Goal: Information Seeking & Learning: Learn about a topic

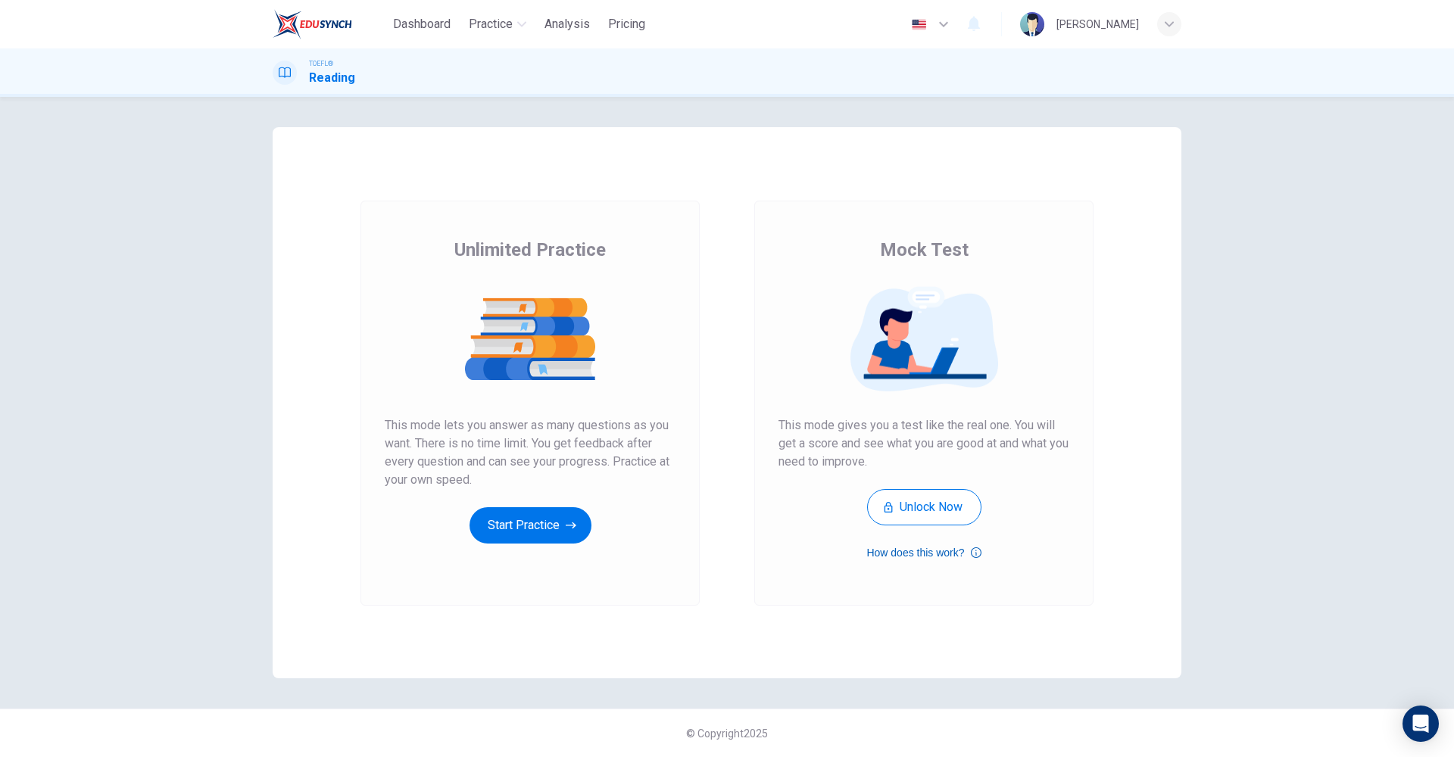
click at [979, 554] on icon "button" at bounding box center [976, 553] width 11 height 18
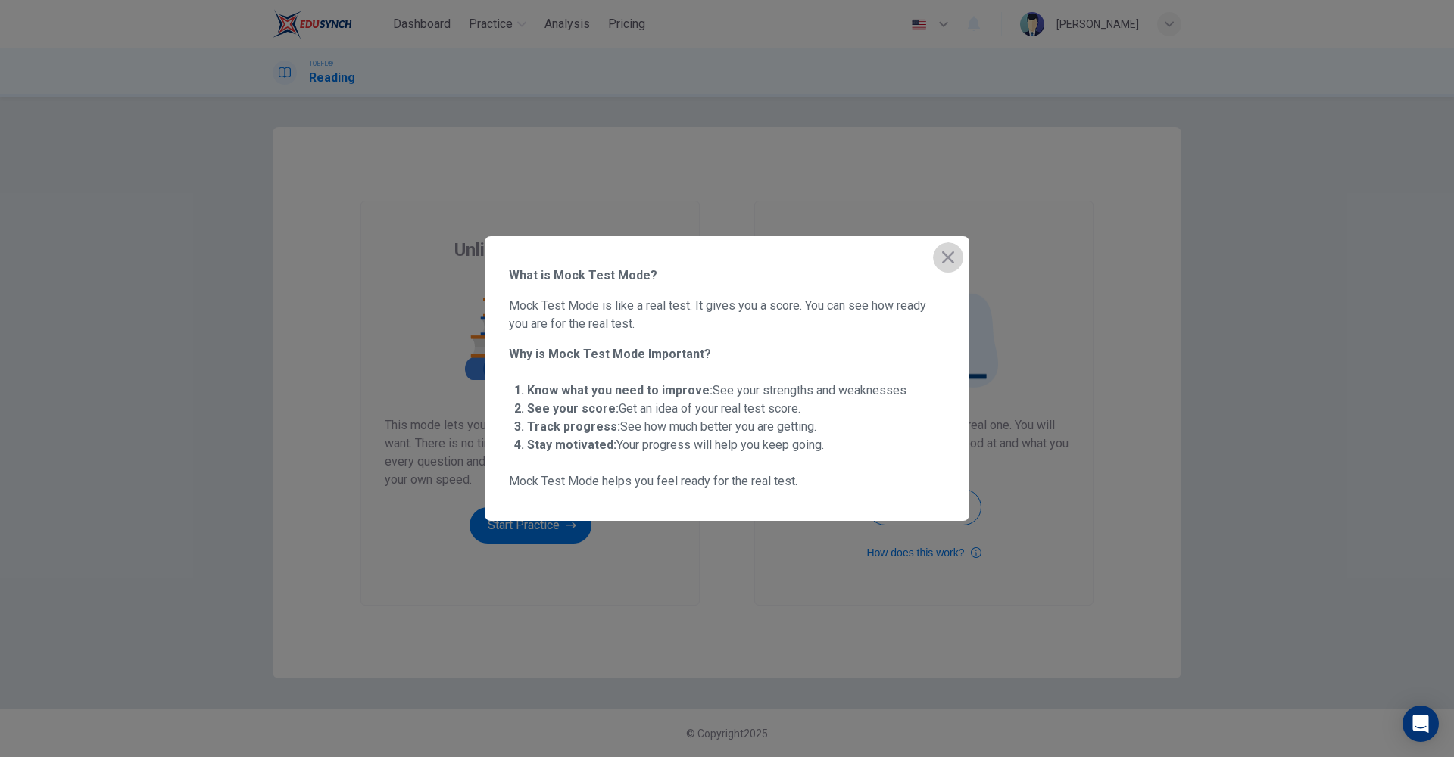
click at [948, 253] on icon "button" at bounding box center [948, 257] width 18 height 18
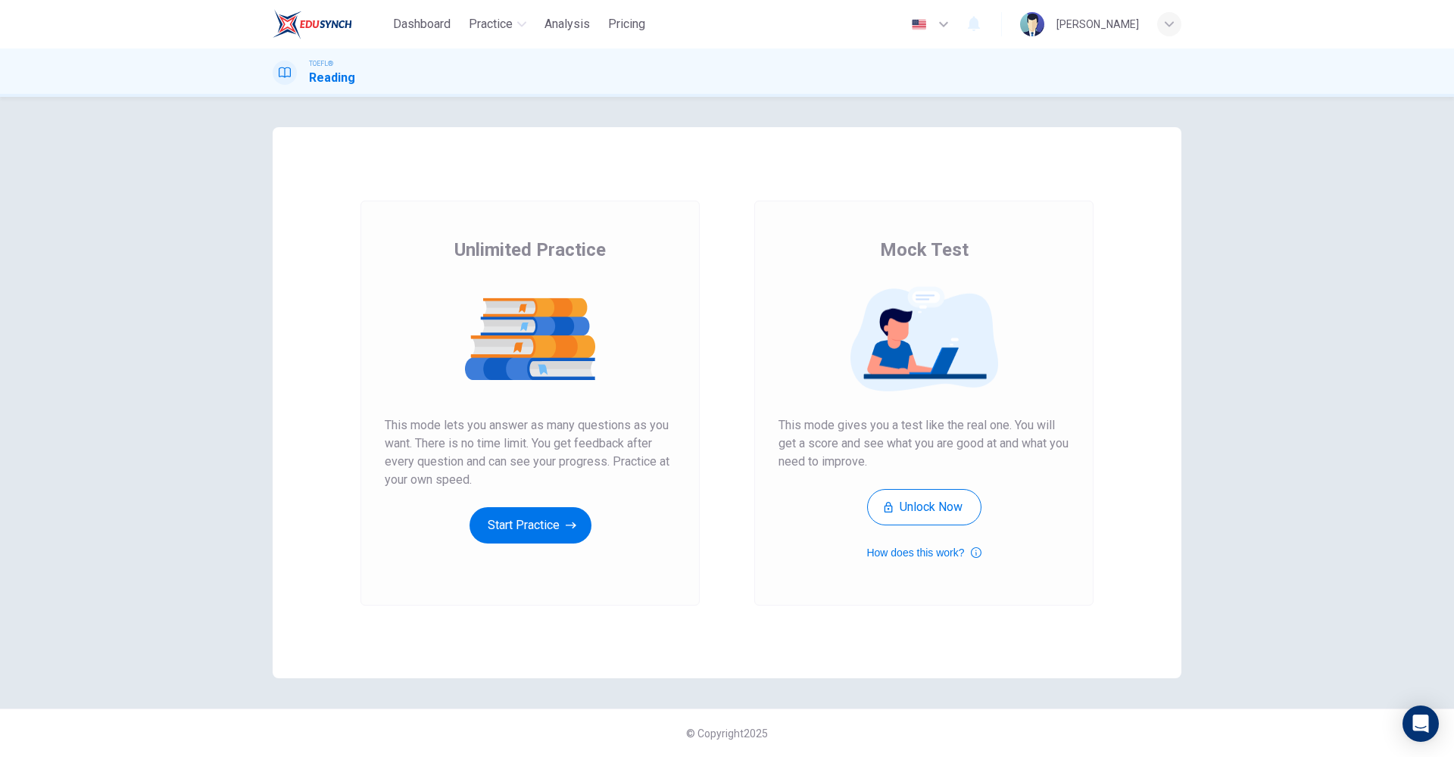
click at [921, 562] on div "Mock Test This mode gives you a test like the real one. You will get a score an…" at bounding box center [923, 403] width 339 height 405
click at [916, 556] on button "How does this work?" at bounding box center [923, 553] width 114 height 18
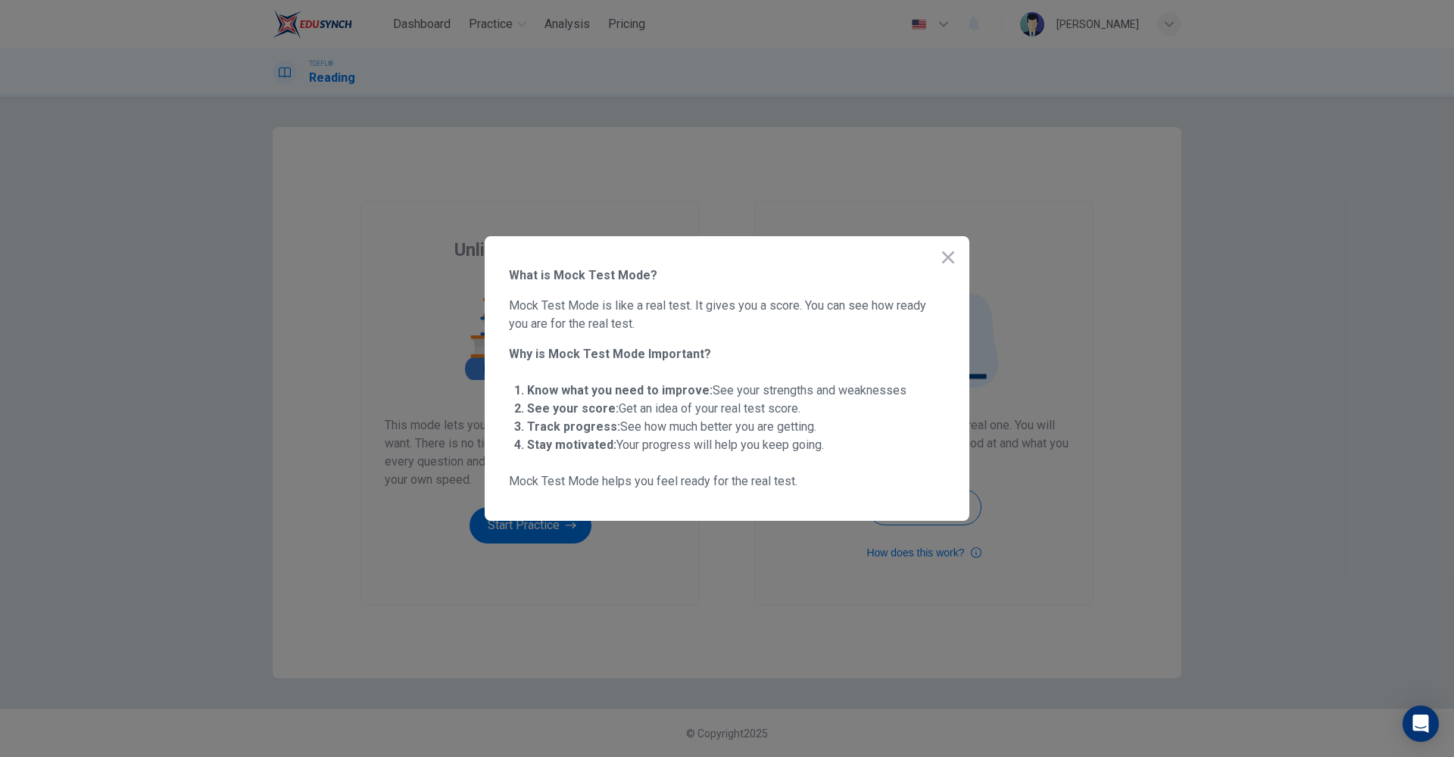
click at [948, 259] on icon "button" at bounding box center [948, 257] width 18 height 18
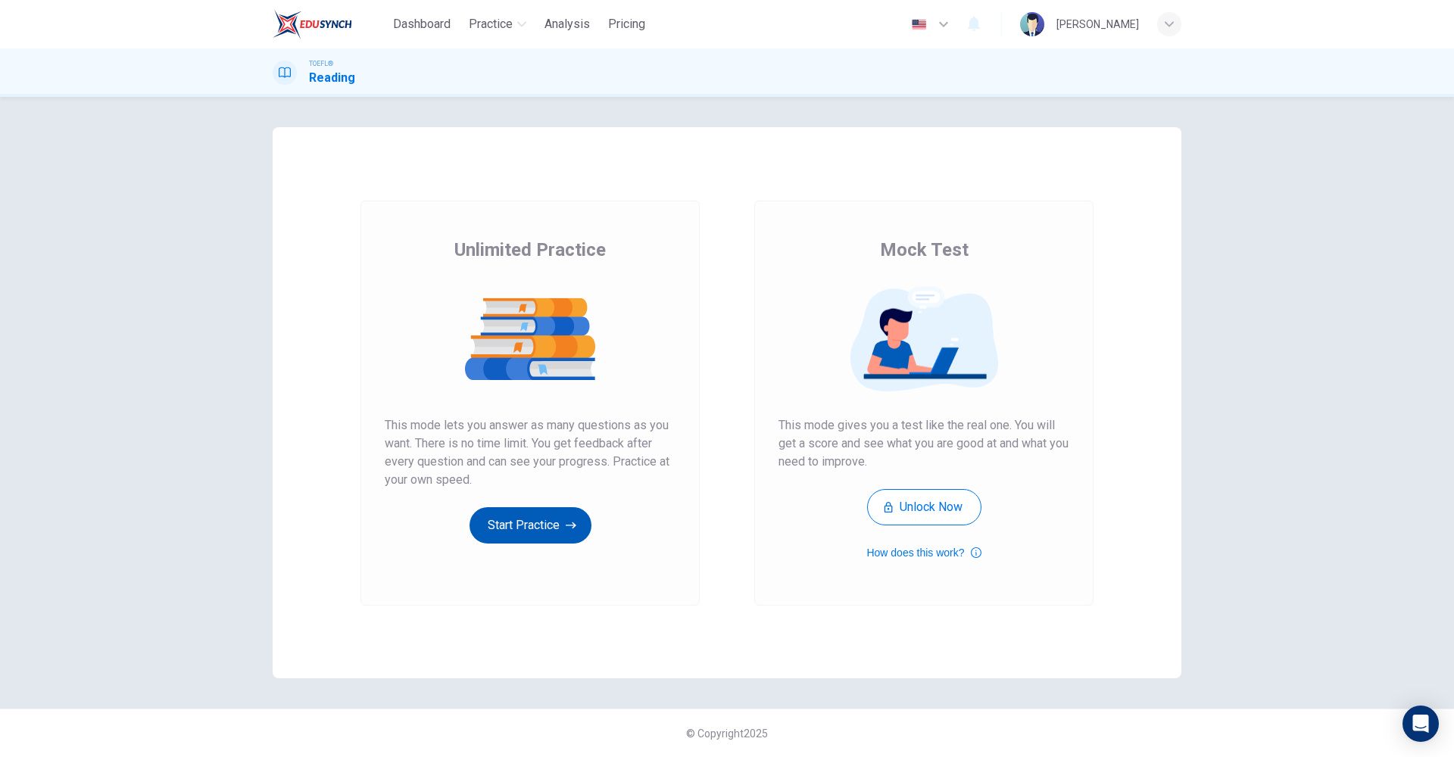
click at [519, 538] on button "Start Practice" at bounding box center [531, 525] width 122 height 36
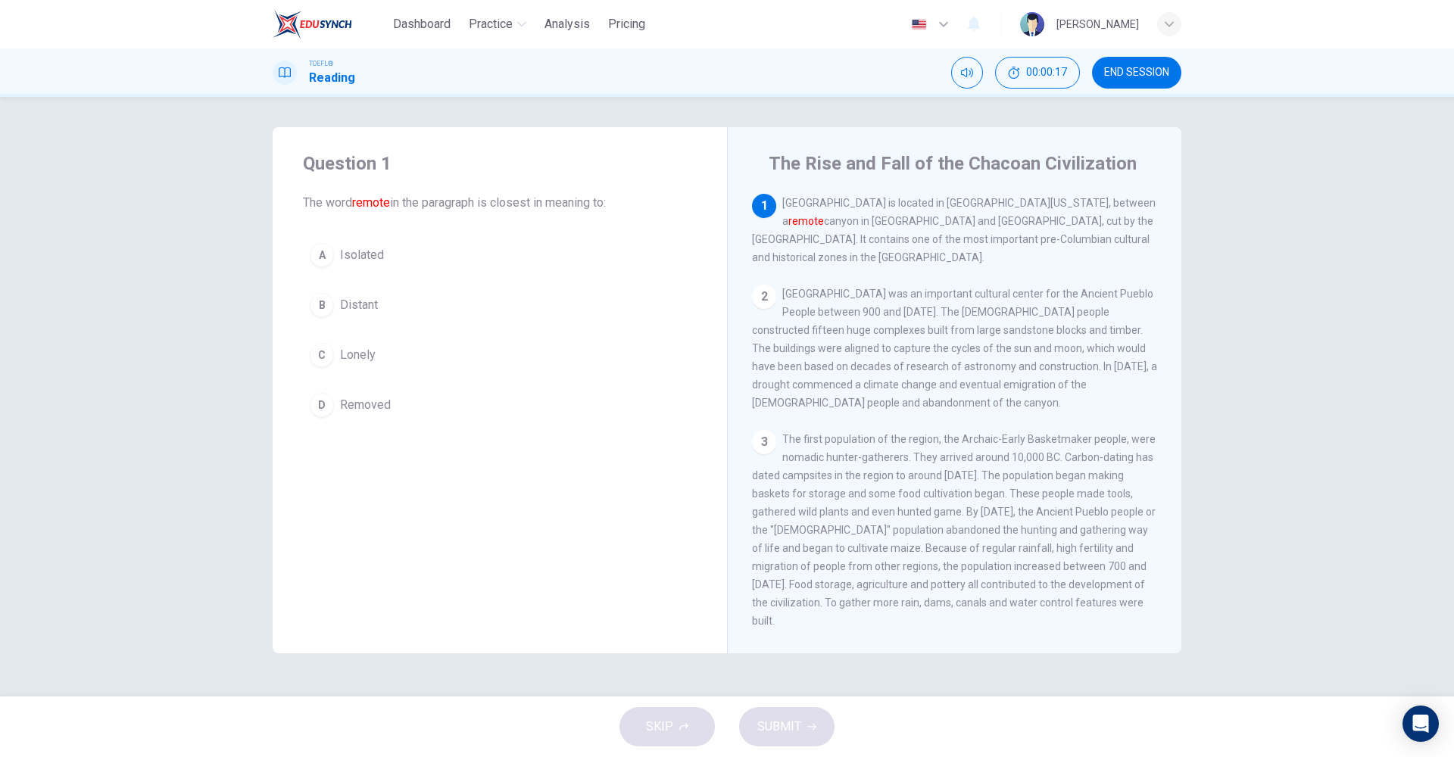
click at [360, 260] on span "Isolated" at bounding box center [362, 255] width 44 height 18
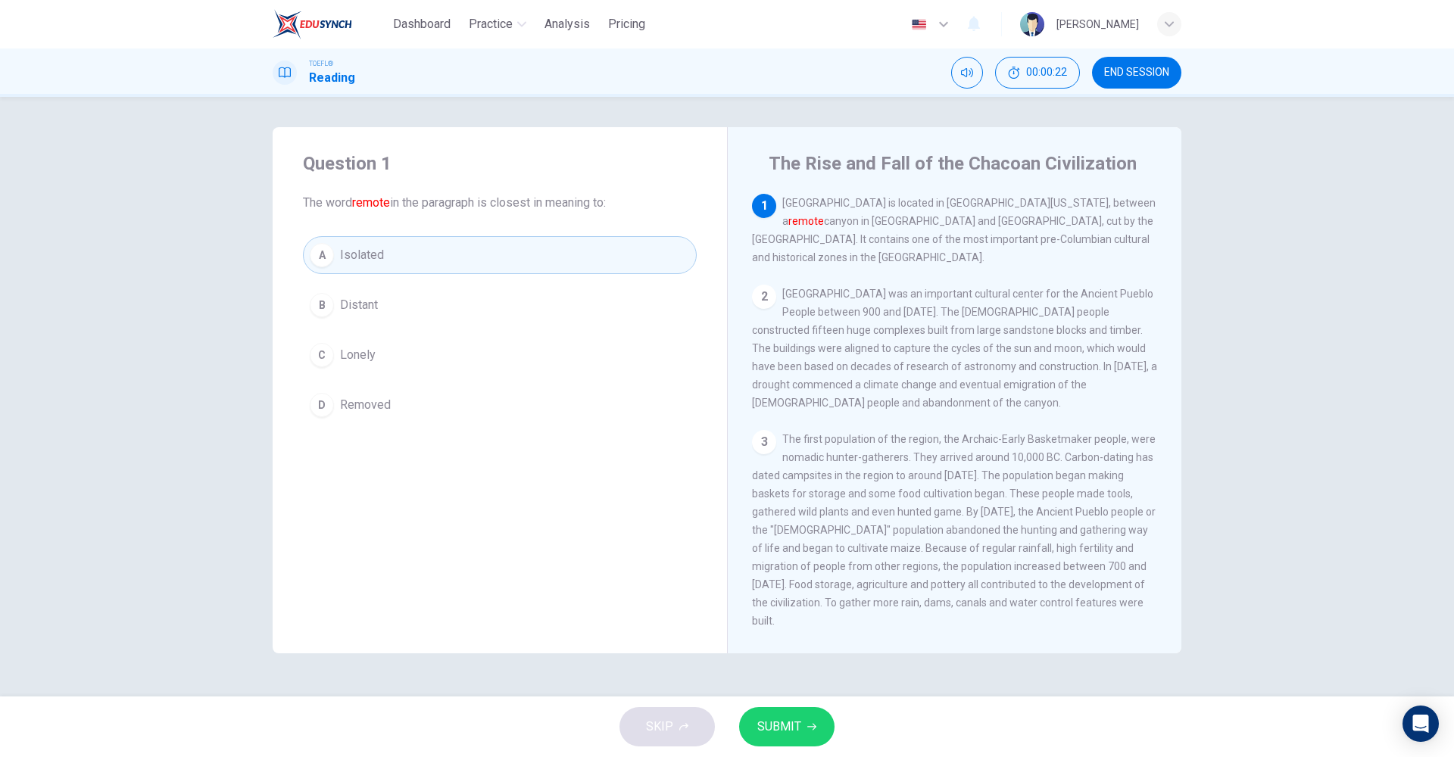
click at [778, 718] on span "SUBMIT" at bounding box center [779, 726] width 44 height 21
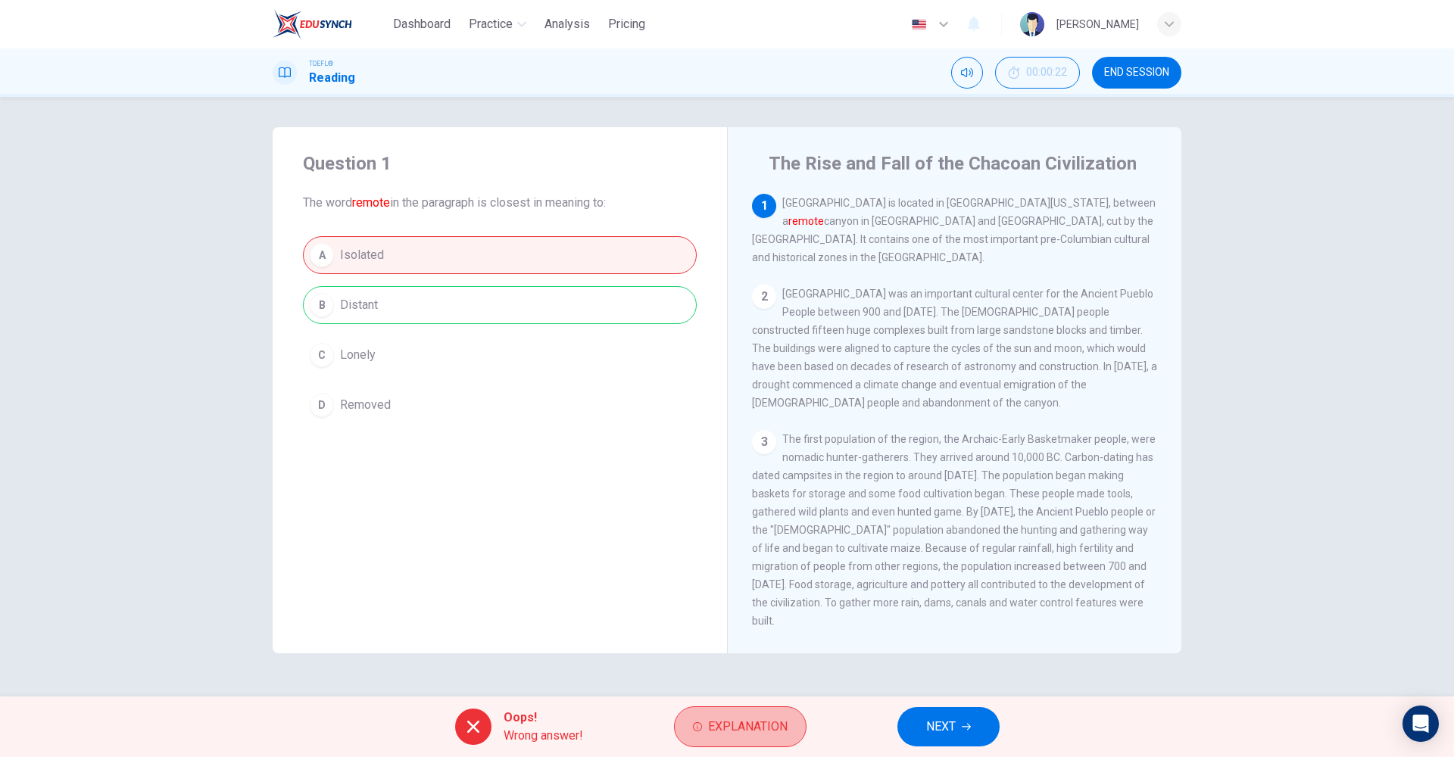
click at [778, 718] on span "Explanation" at bounding box center [748, 726] width 80 height 21
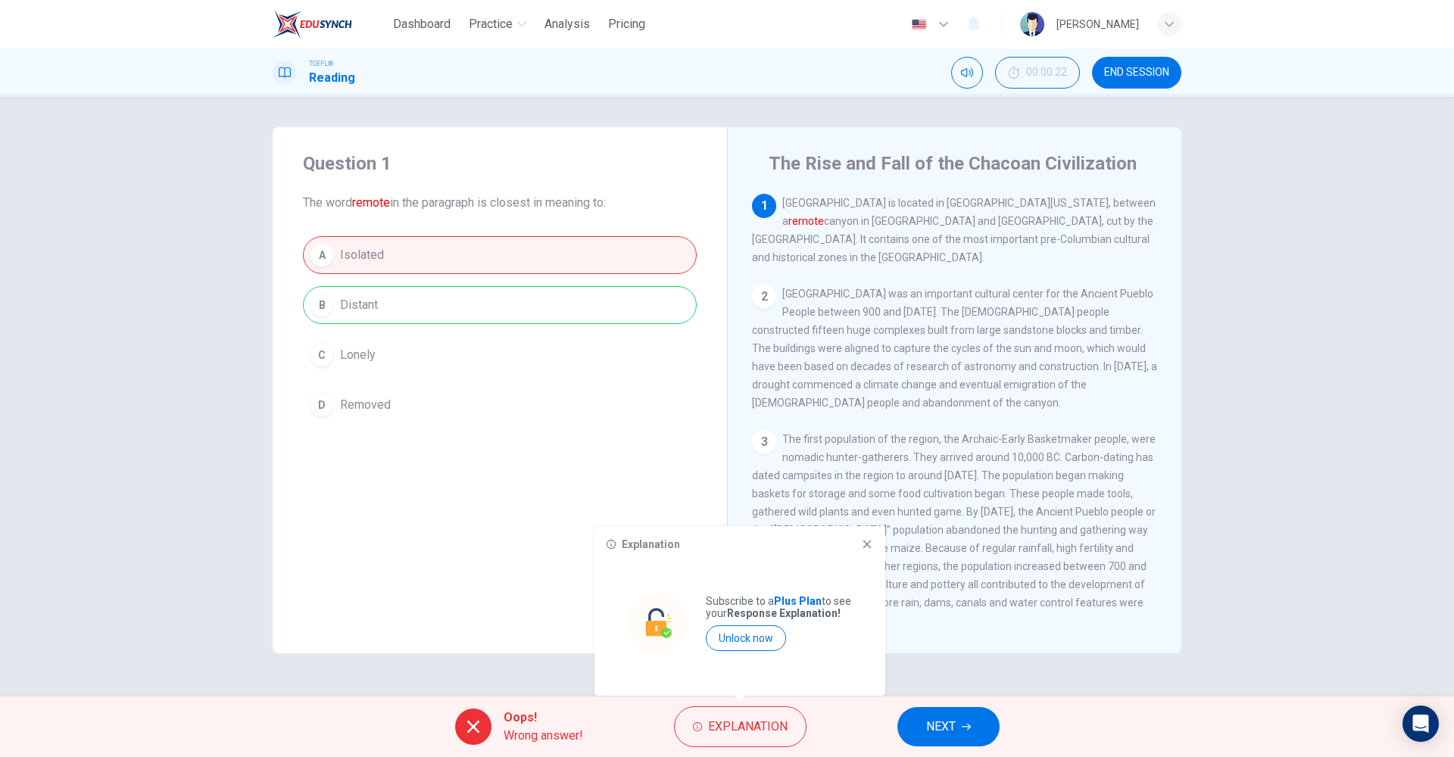
click at [862, 542] on icon at bounding box center [867, 544] width 12 height 12
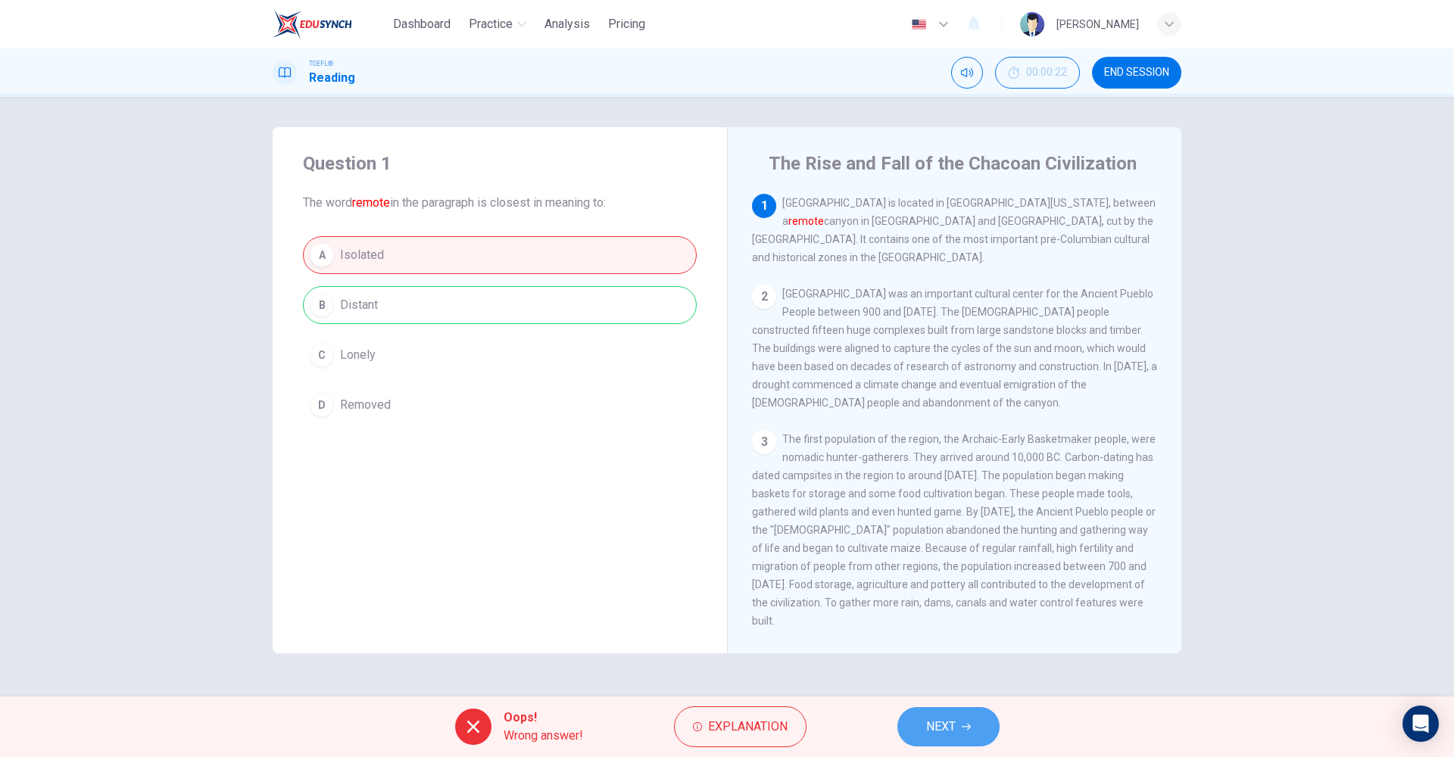
click at [928, 726] on span "NEXT" at bounding box center [941, 726] width 30 height 21
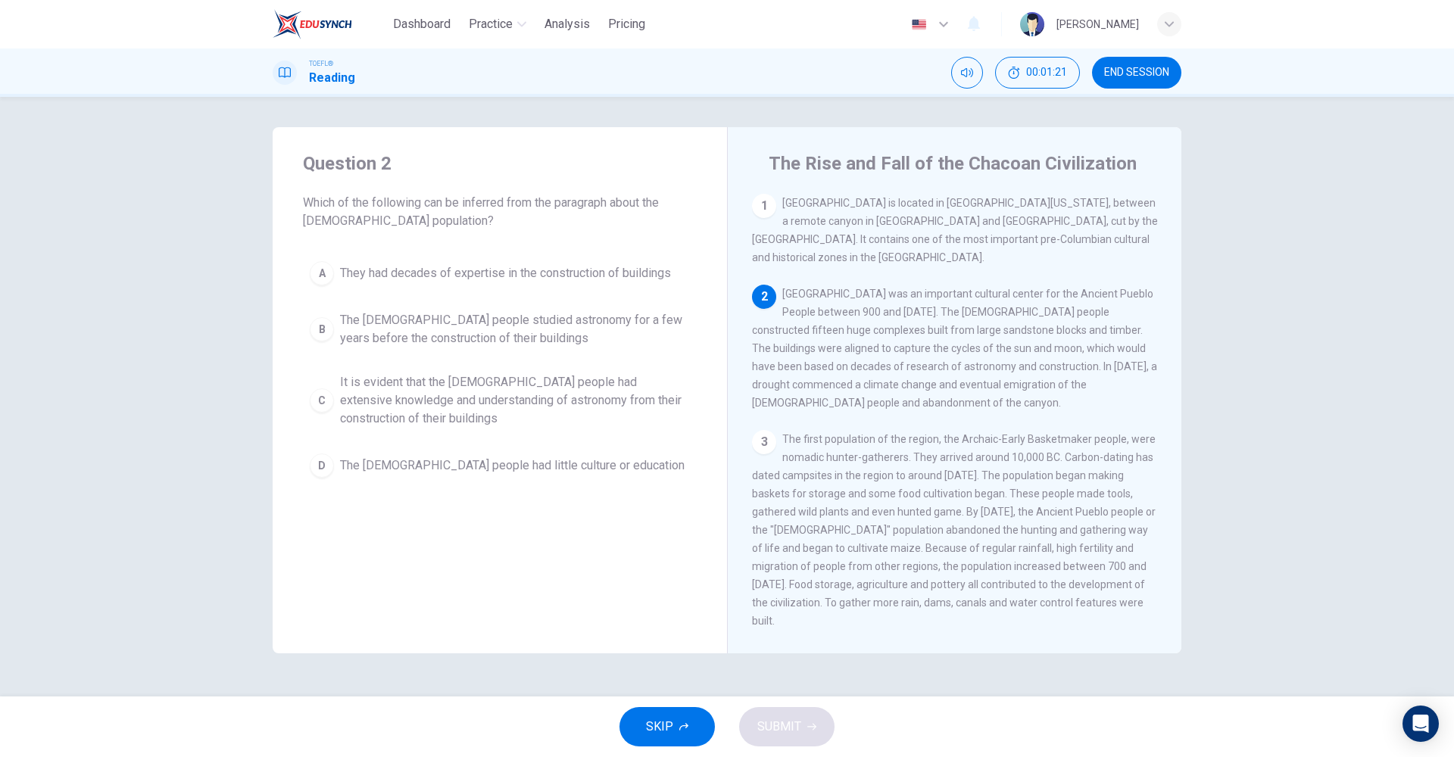
click at [554, 393] on span "It is evident that the [DEMOGRAPHIC_DATA] people had extensive knowledge and un…" at bounding box center [515, 400] width 350 height 55
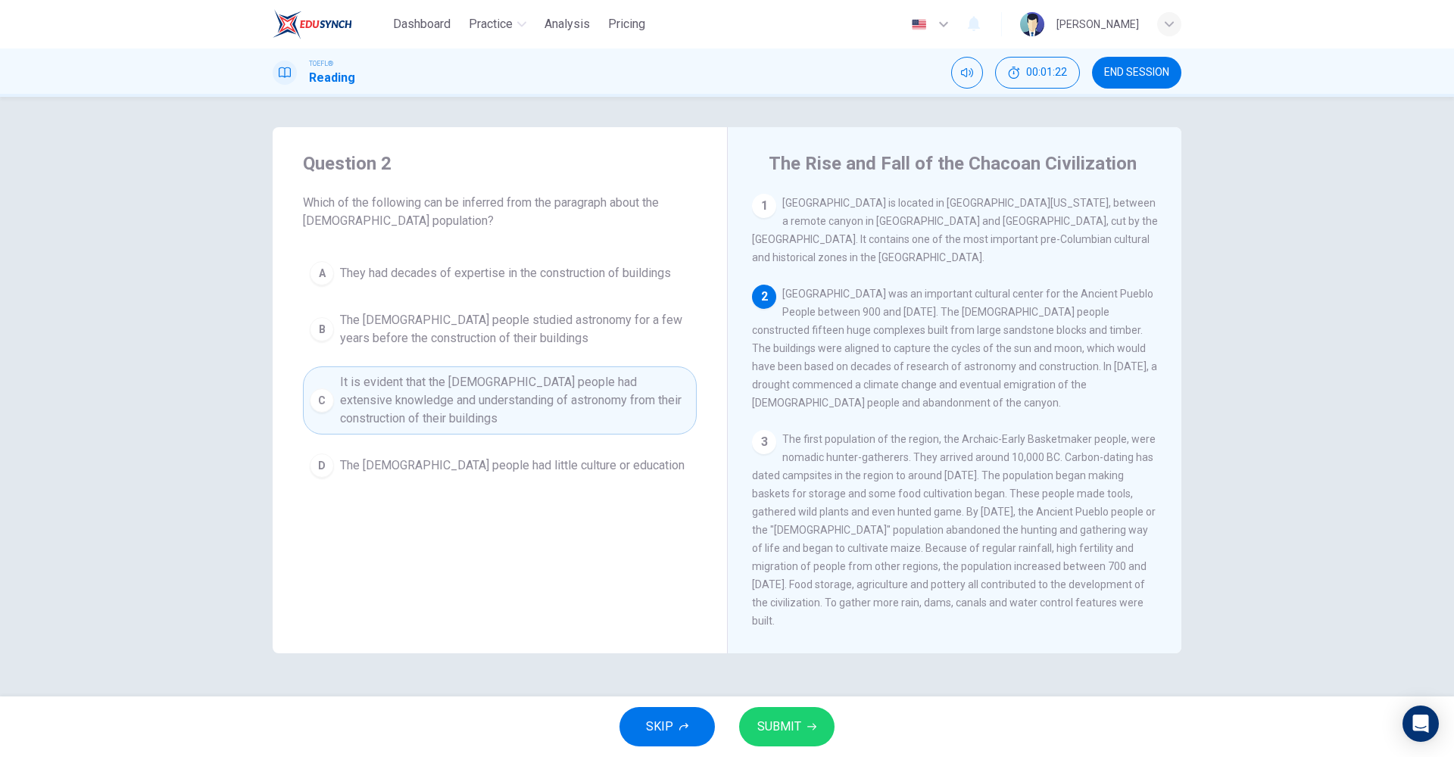
click at [792, 730] on span "SUBMIT" at bounding box center [779, 726] width 44 height 21
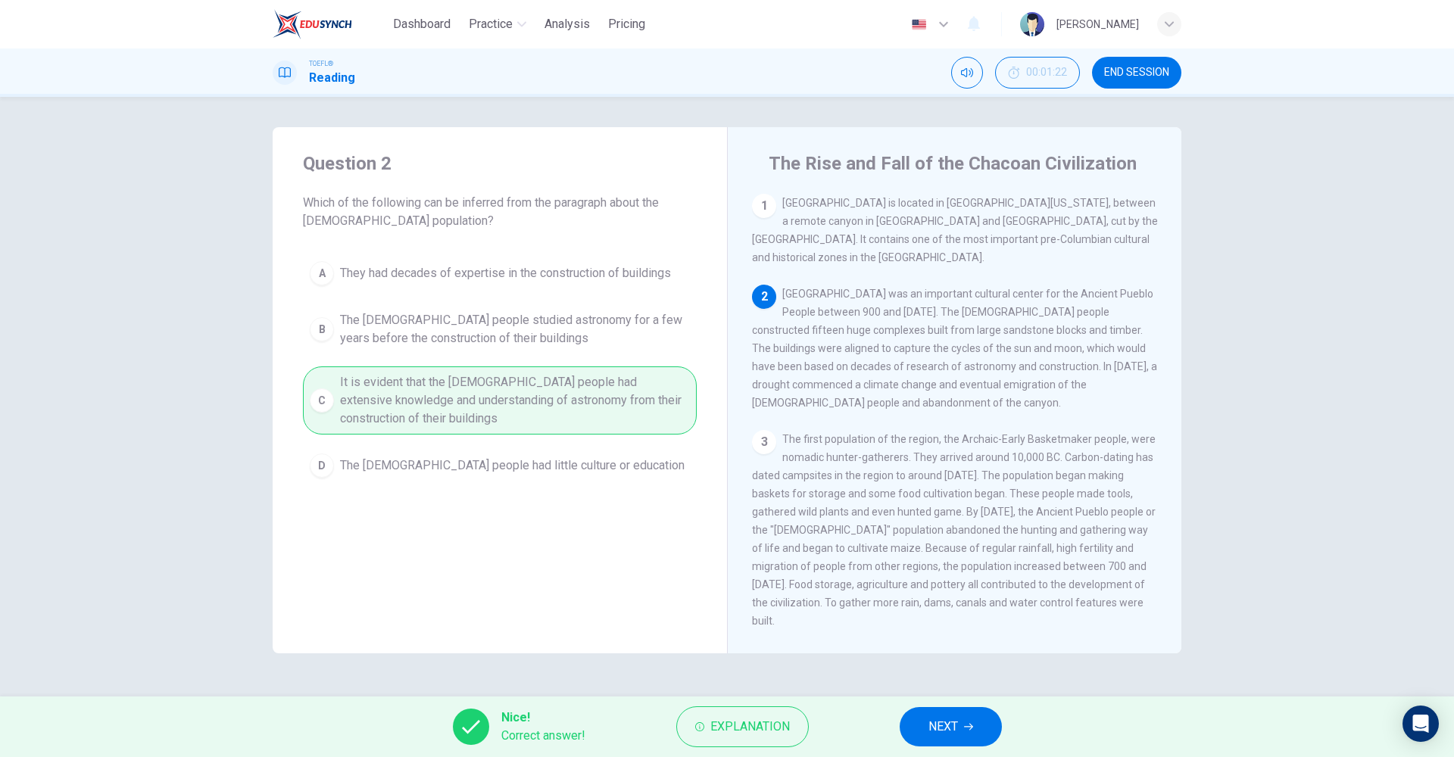
click at [925, 737] on button "NEXT" at bounding box center [951, 726] width 102 height 39
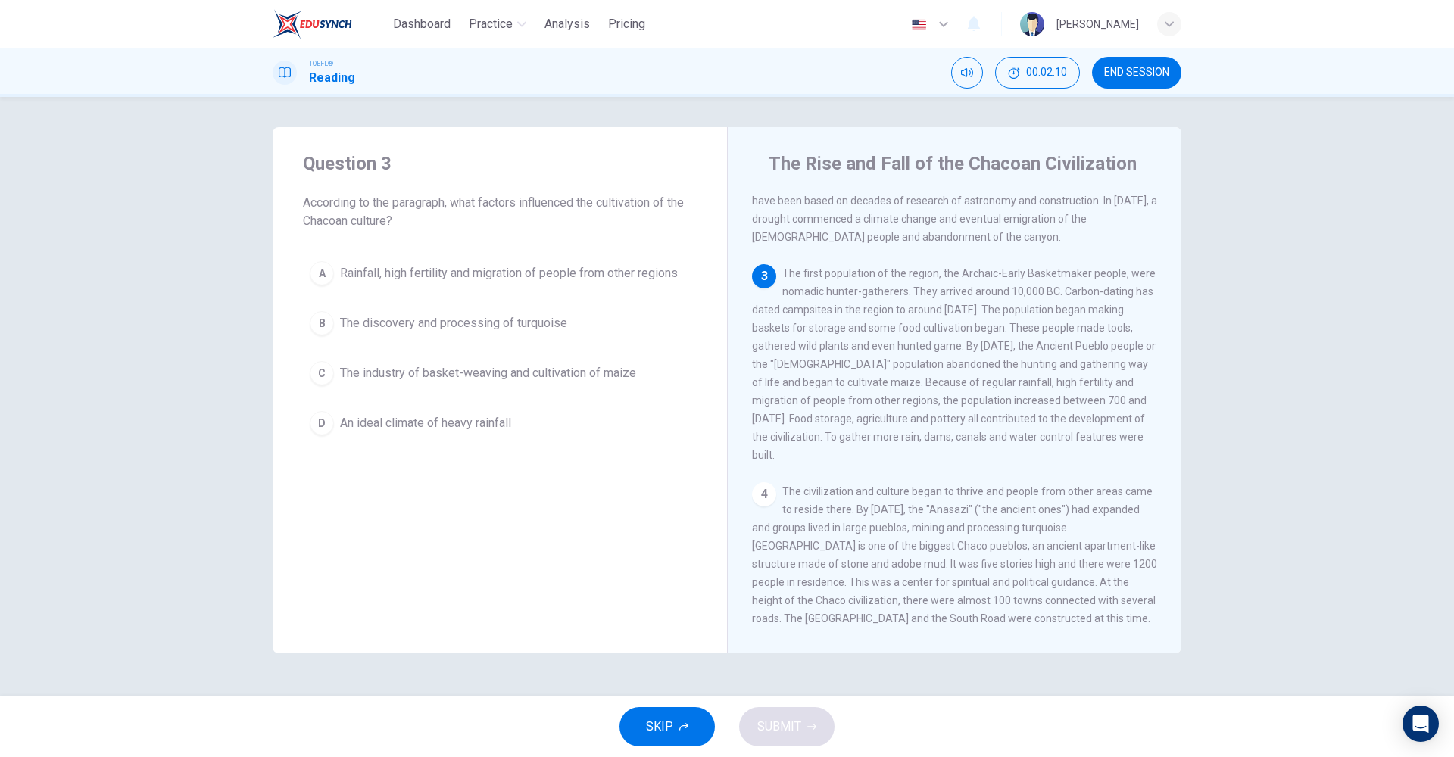
scroll to position [164, 0]
click at [501, 264] on span "Rainfall, high fertility and migration of people from other regions" at bounding box center [509, 273] width 338 height 18
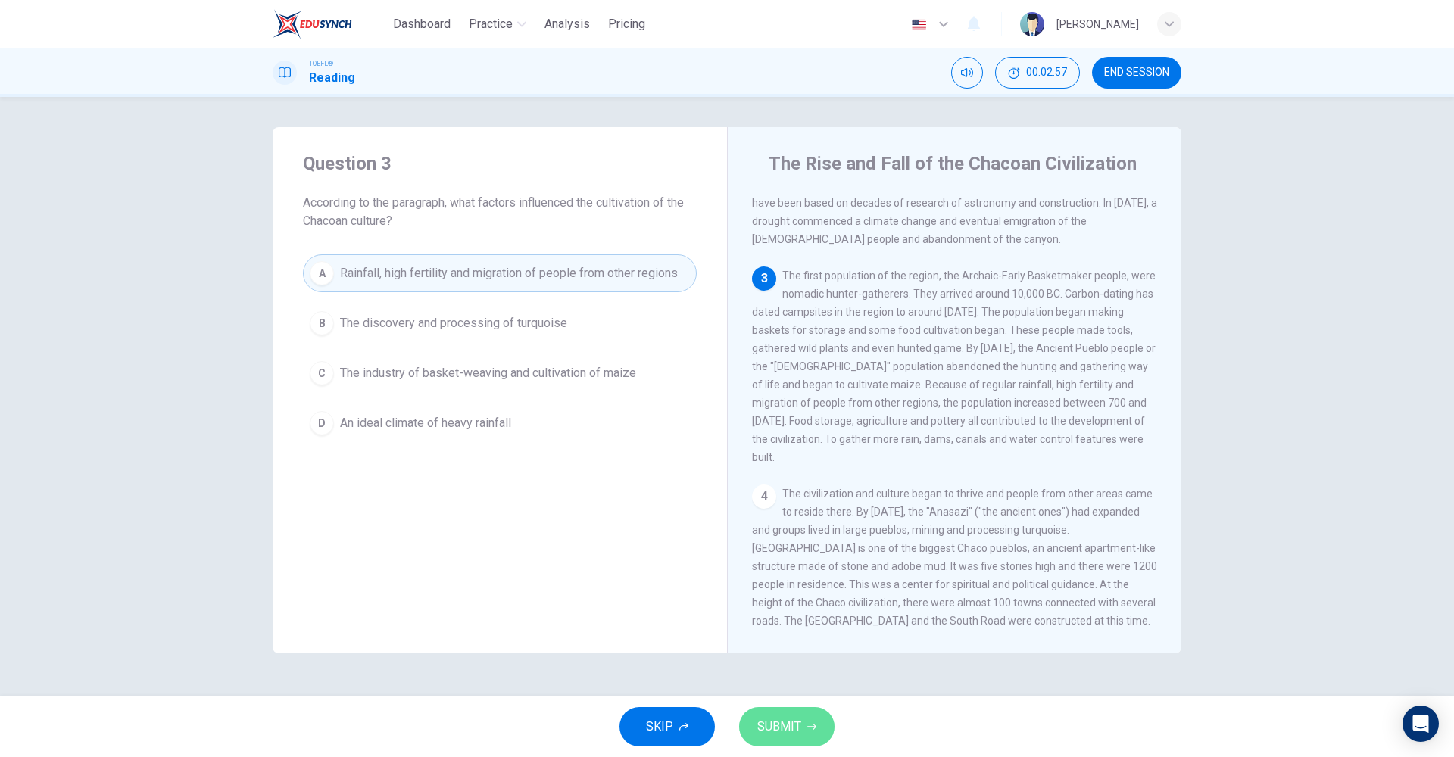
click at [796, 721] on span "SUBMIT" at bounding box center [779, 726] width 44 height 21
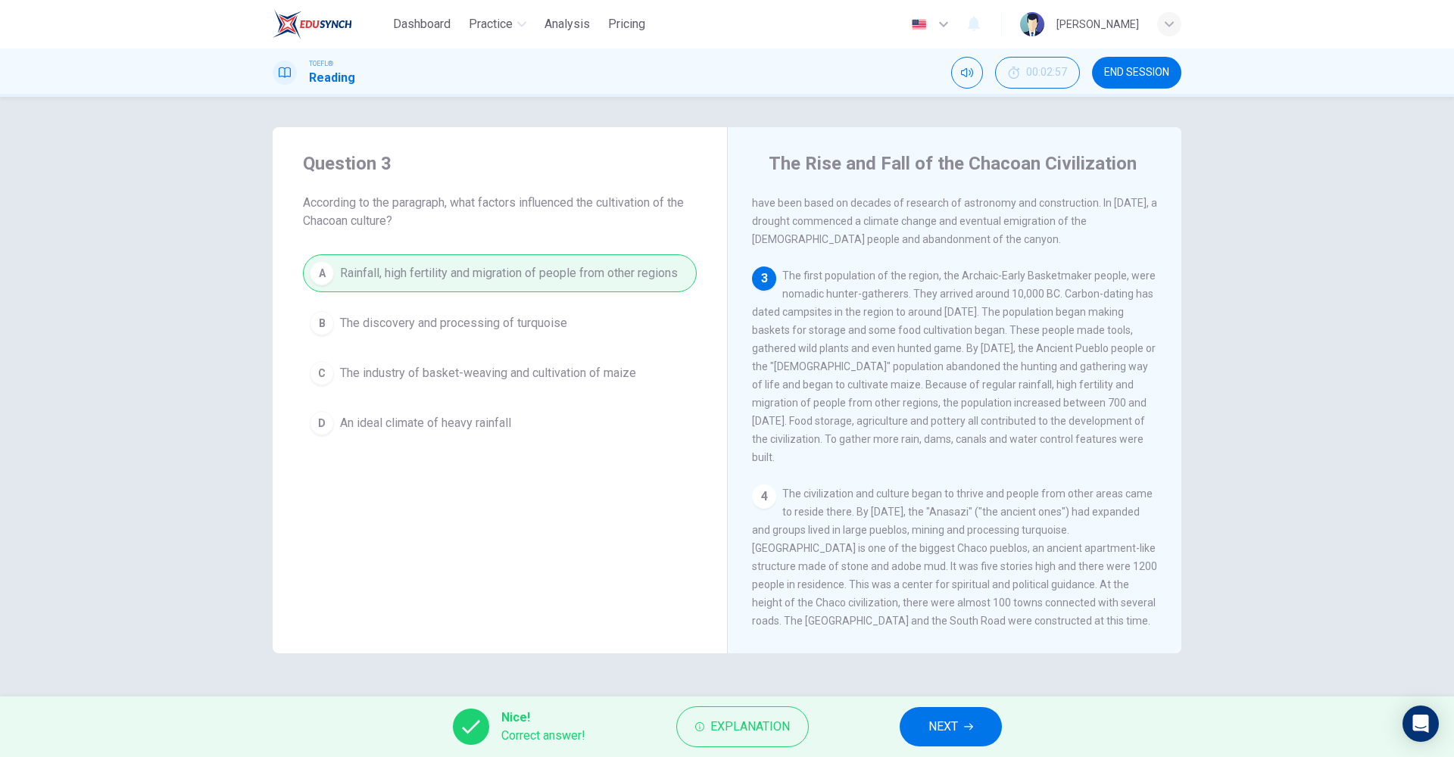
click at [959, 727] on button "NEXT" at bounding box center [951, 726] width 102 height 39
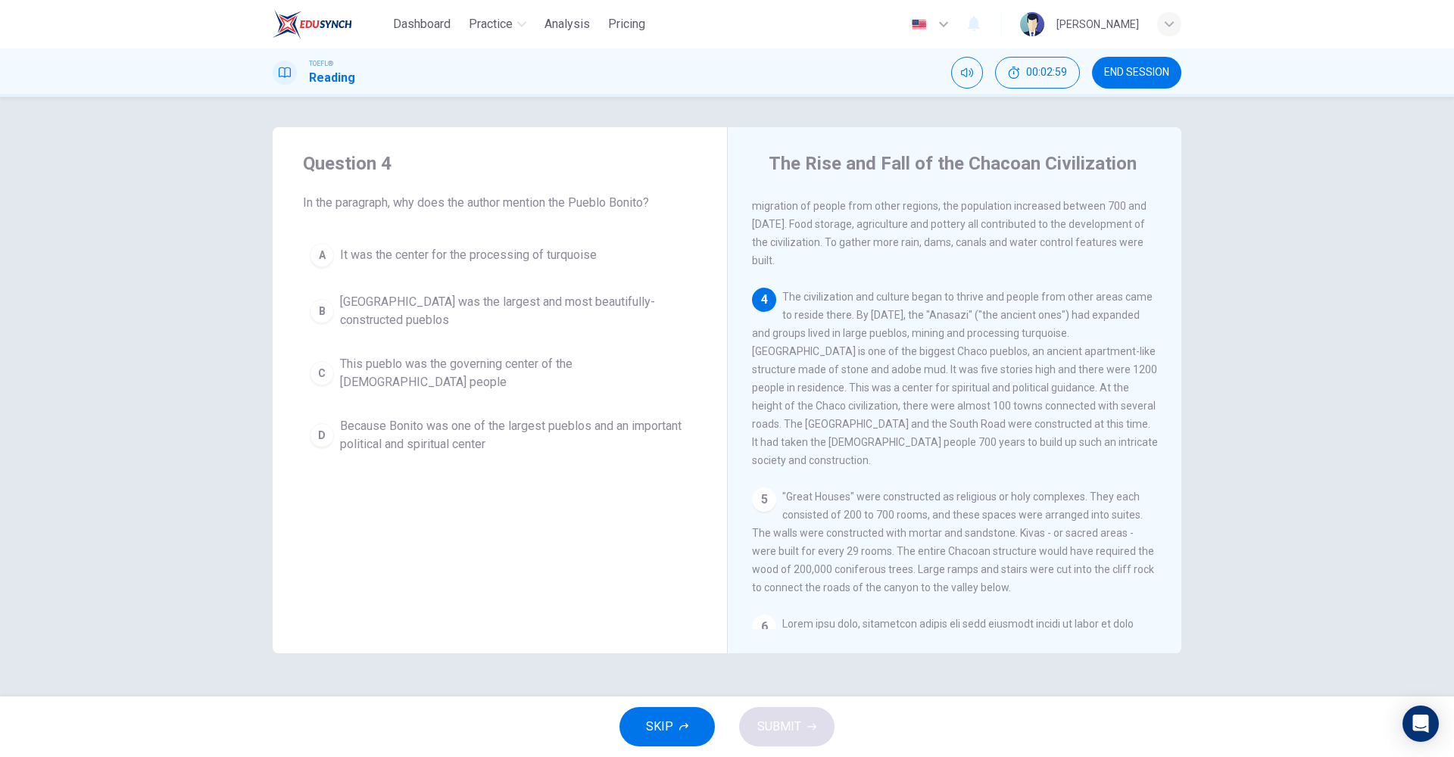
scroll to position [361, 0]
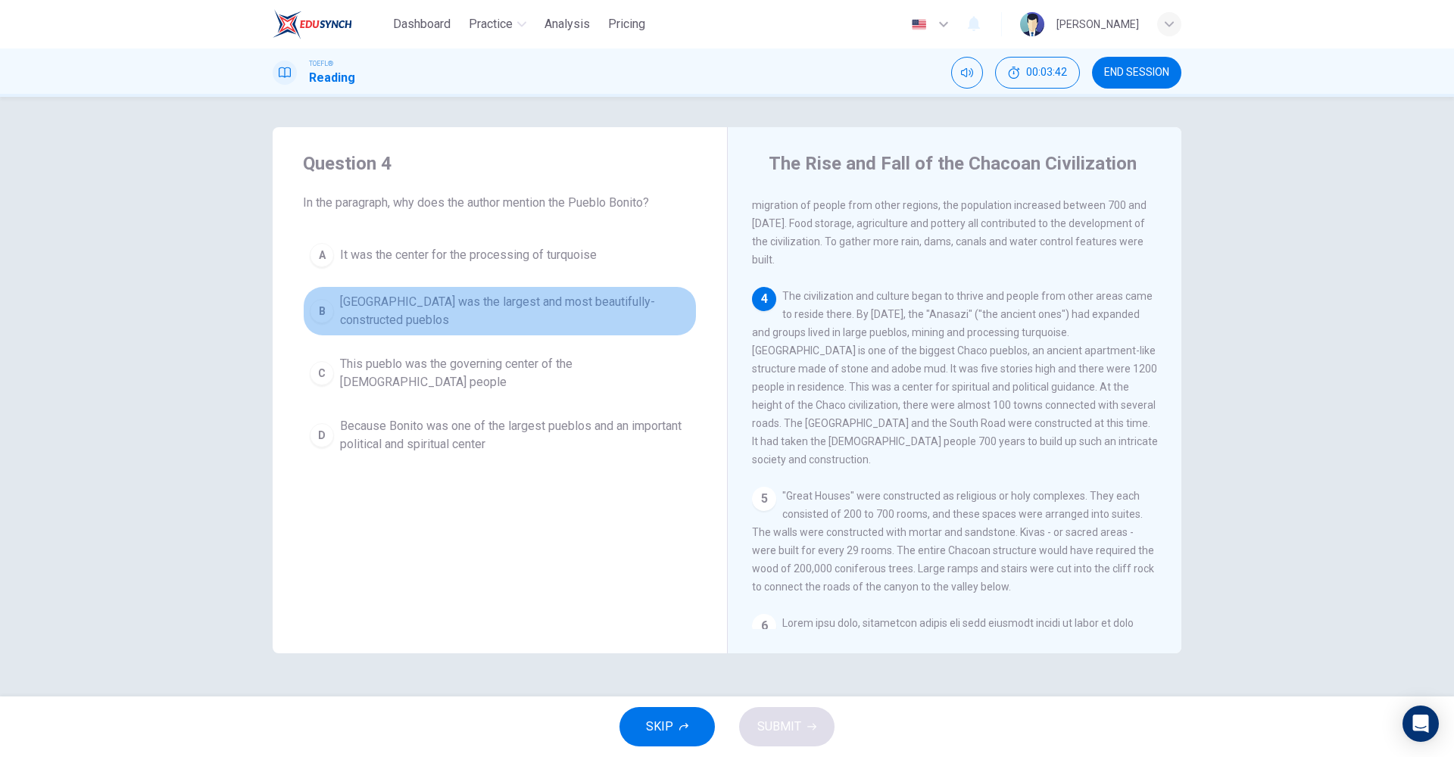
click at [569, 304] on span "[GEOGRAPHIC_DATA] was the largest and most beautifully-constructed pueblos" at bounding box center [515, 311] width 350 height 36
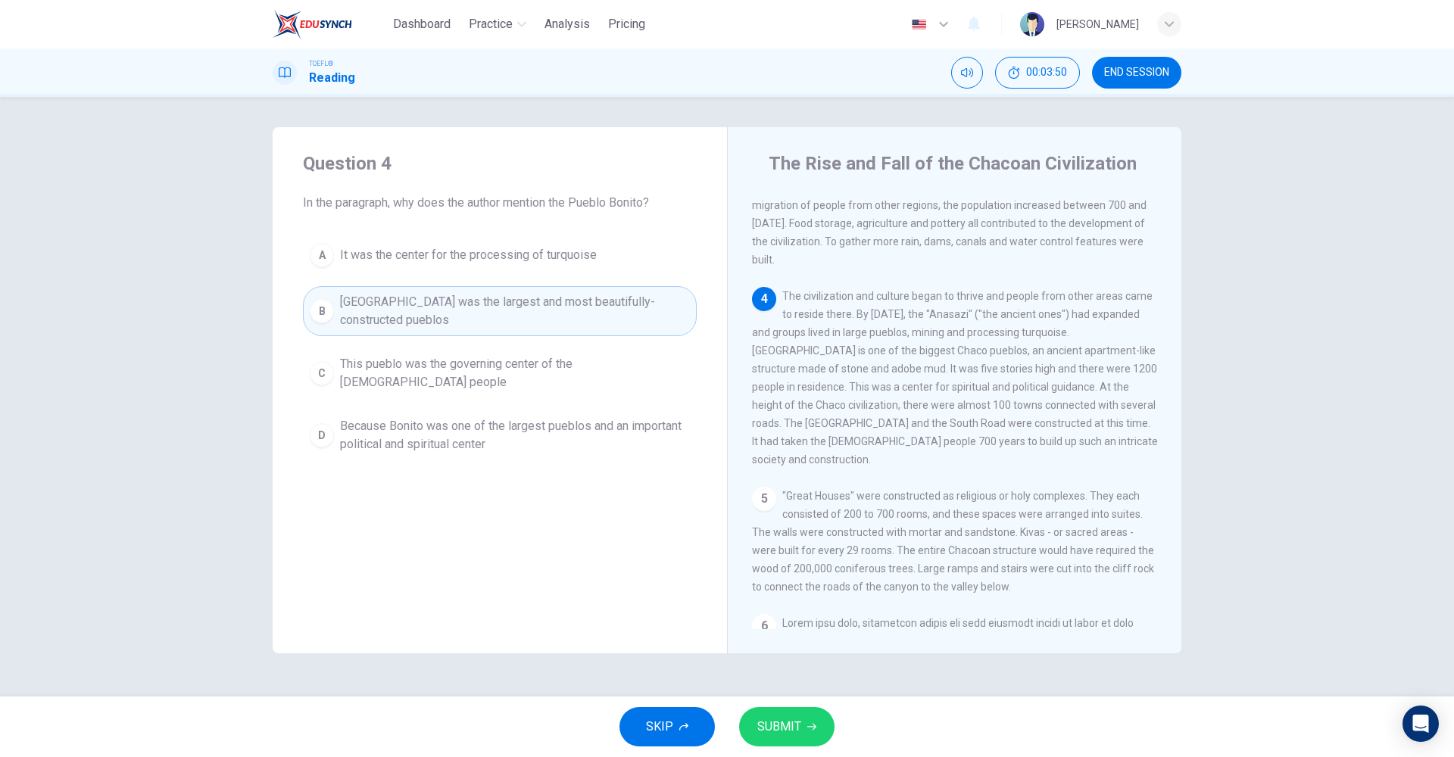
click at [791, 727] on span "SUBMIT" at bounding box center [779, 726] width 44 height 21
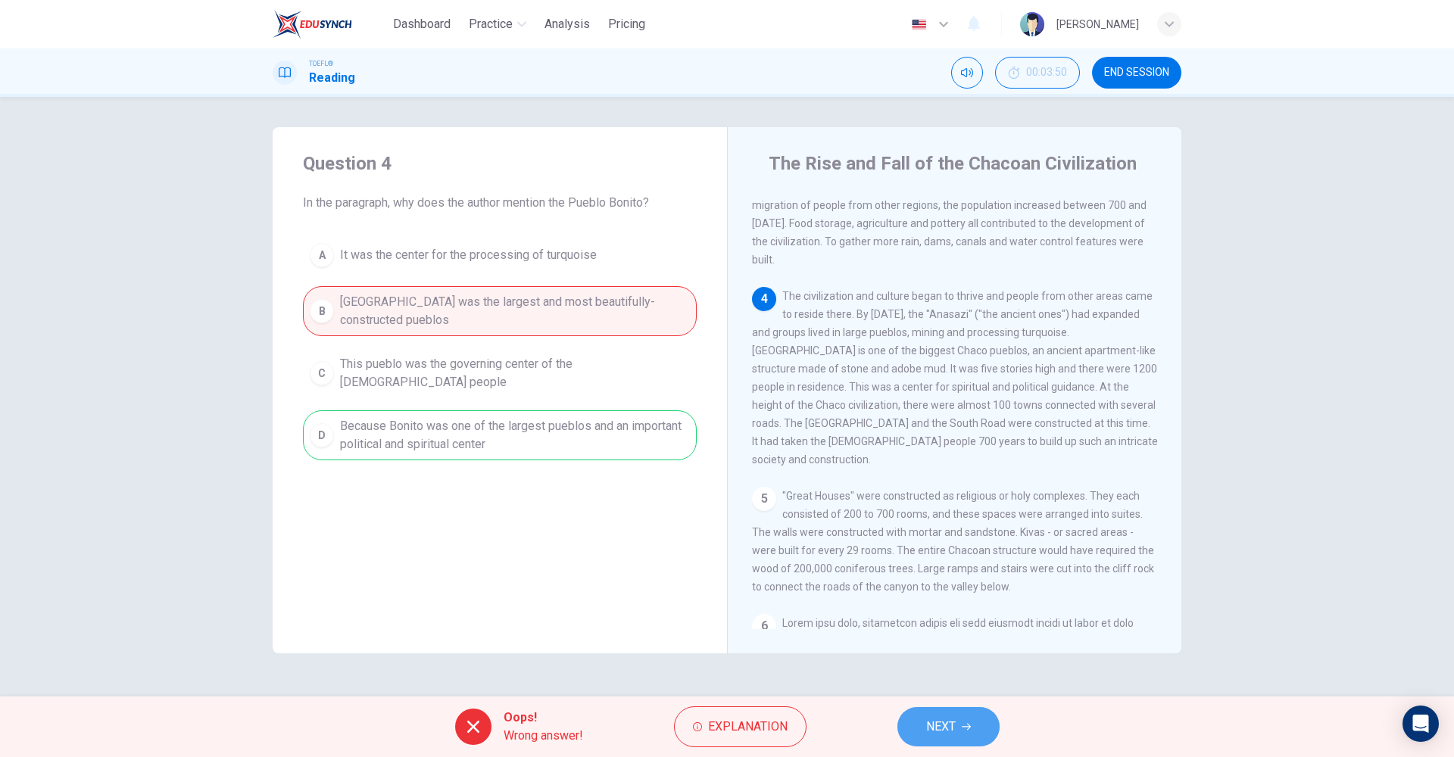
click at [955, 722] on span "NEXT" at bounding box center [941, 726] width 30 height 21
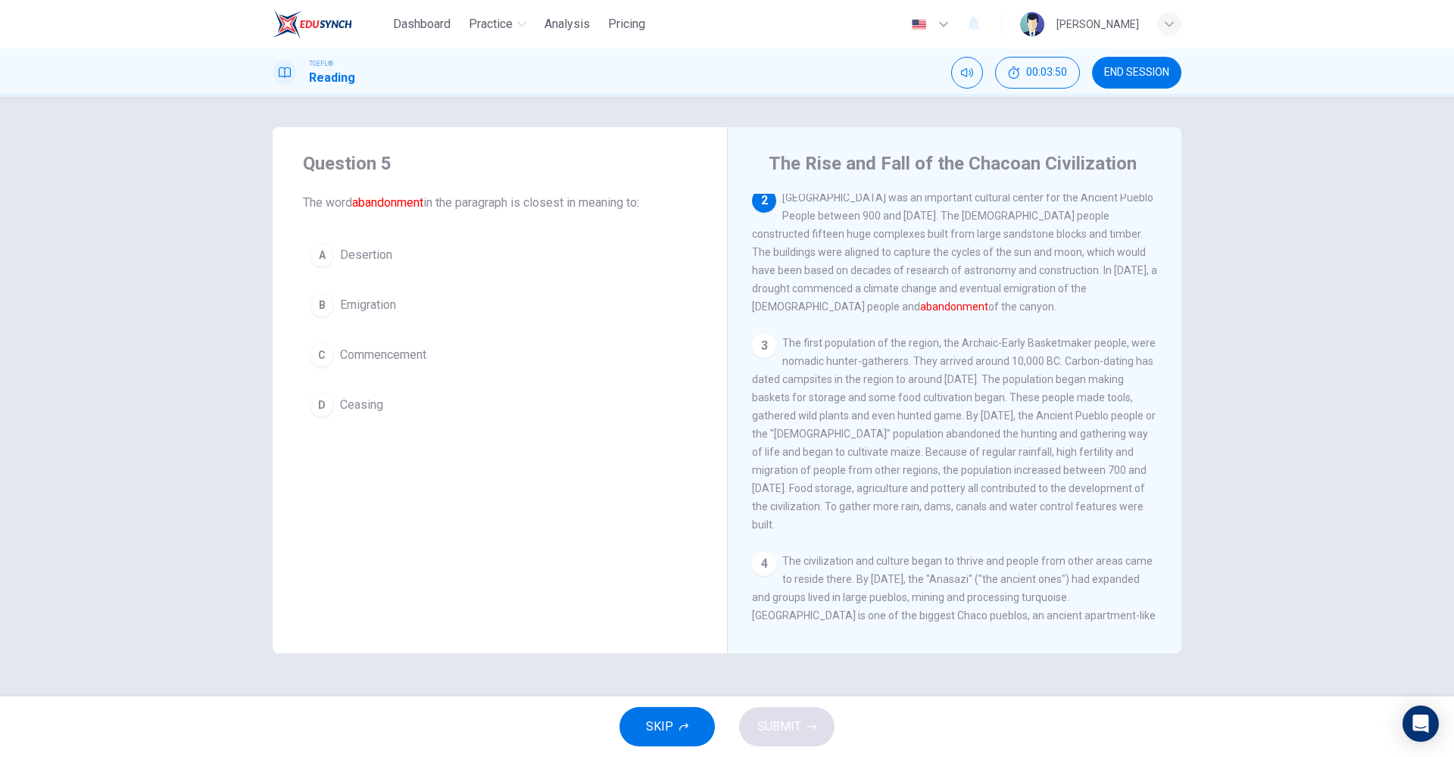
scroll to position [91, 0]
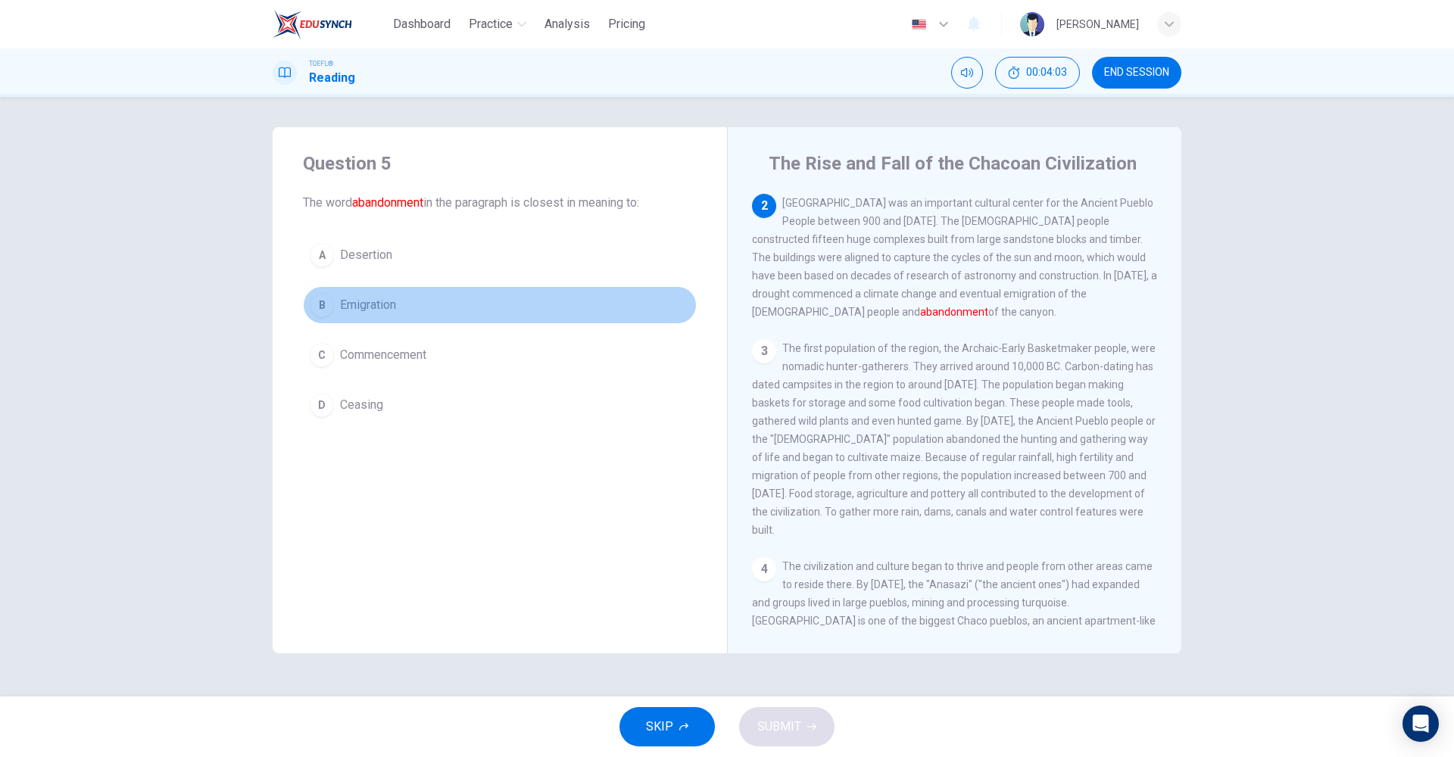
click at [361, 306] on span "Emigration" at bounding box center [368, 305] width 56 height 18
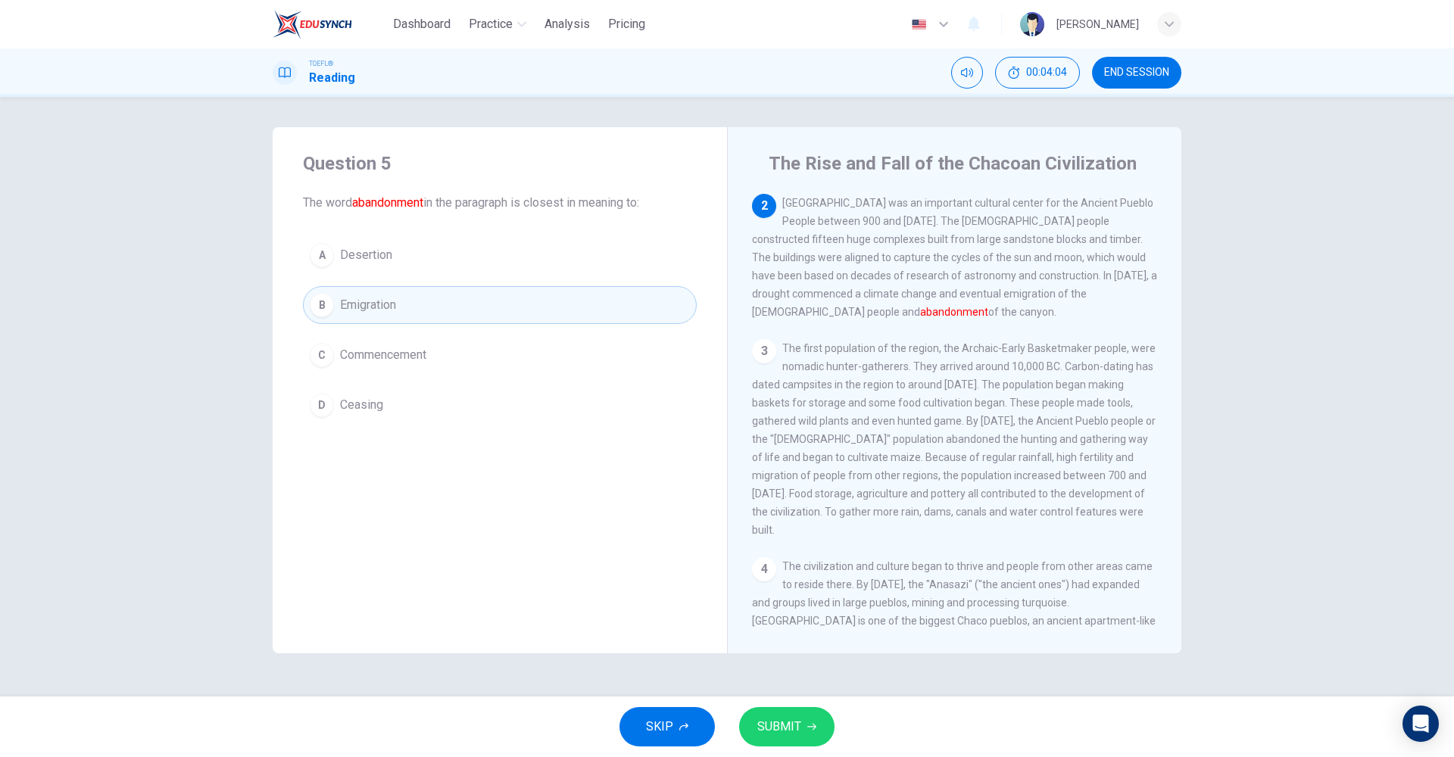
click at [791, 730] on span "SUBMIT" at bounding box center [779, 726] width 44 height 21
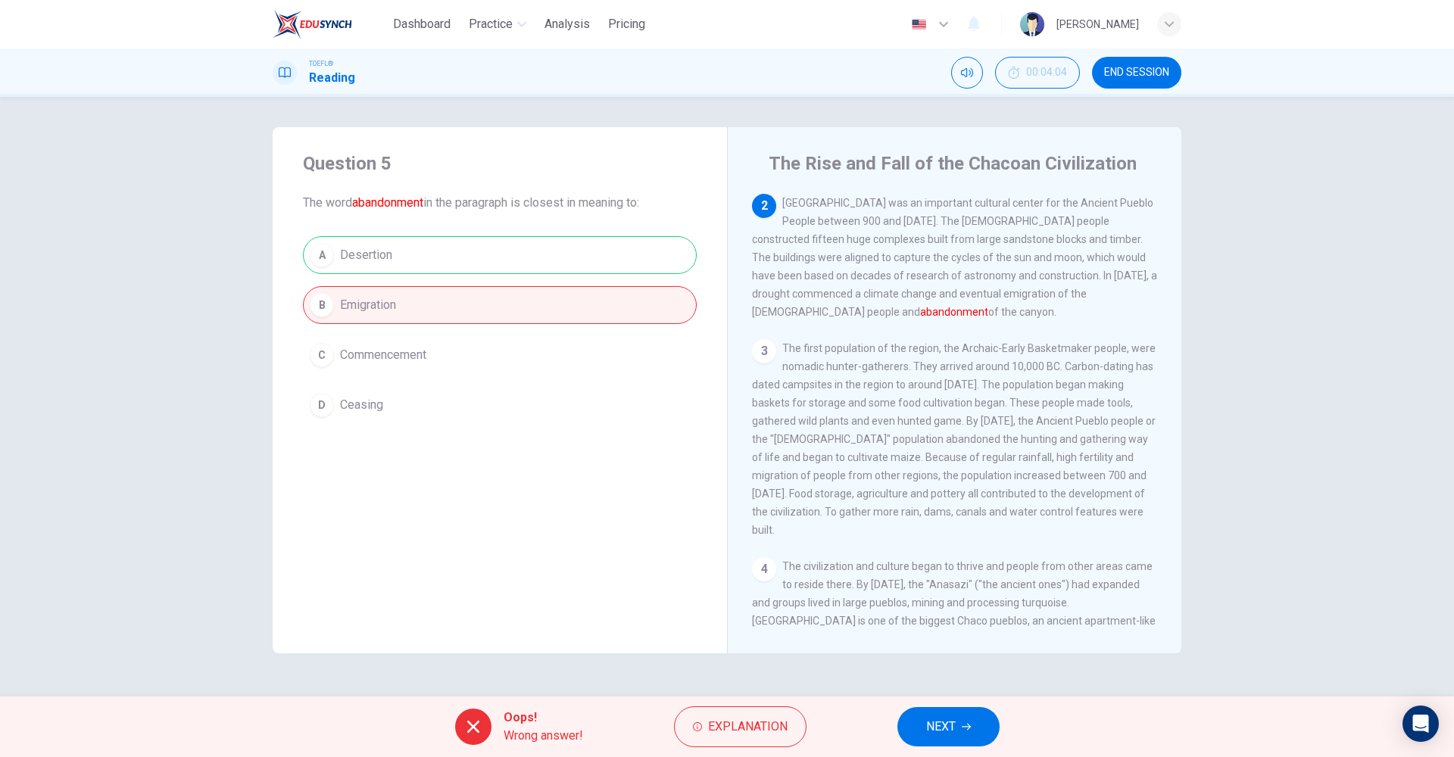
click at [363, 254] on div "A Desertion B Emigration C Commencement D Ceasing" at bounding box center [500, 330] width 394 height 188
click at [967, 734] on button "NEXT" at bounding box center [948, 726] width 102 height 39
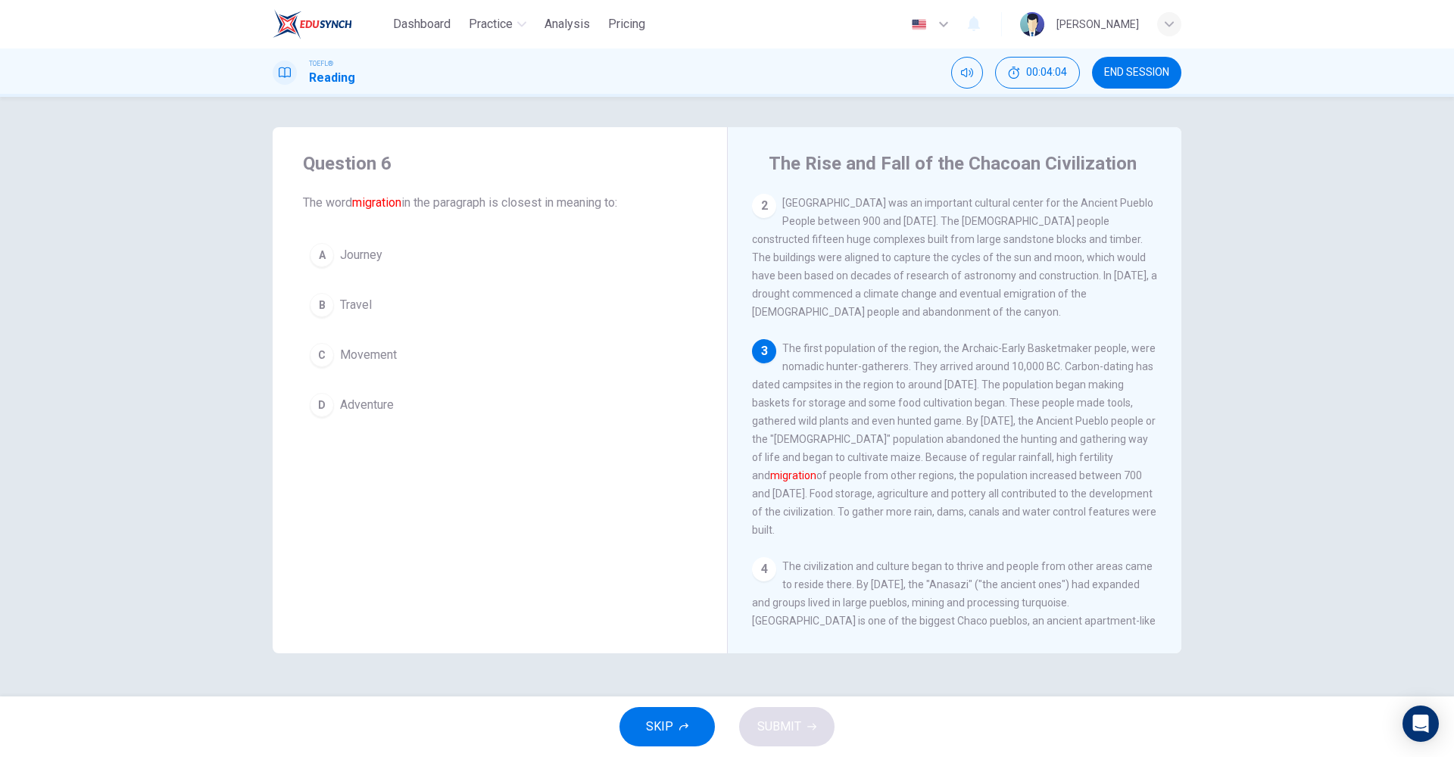
scroll to position [134, 0]
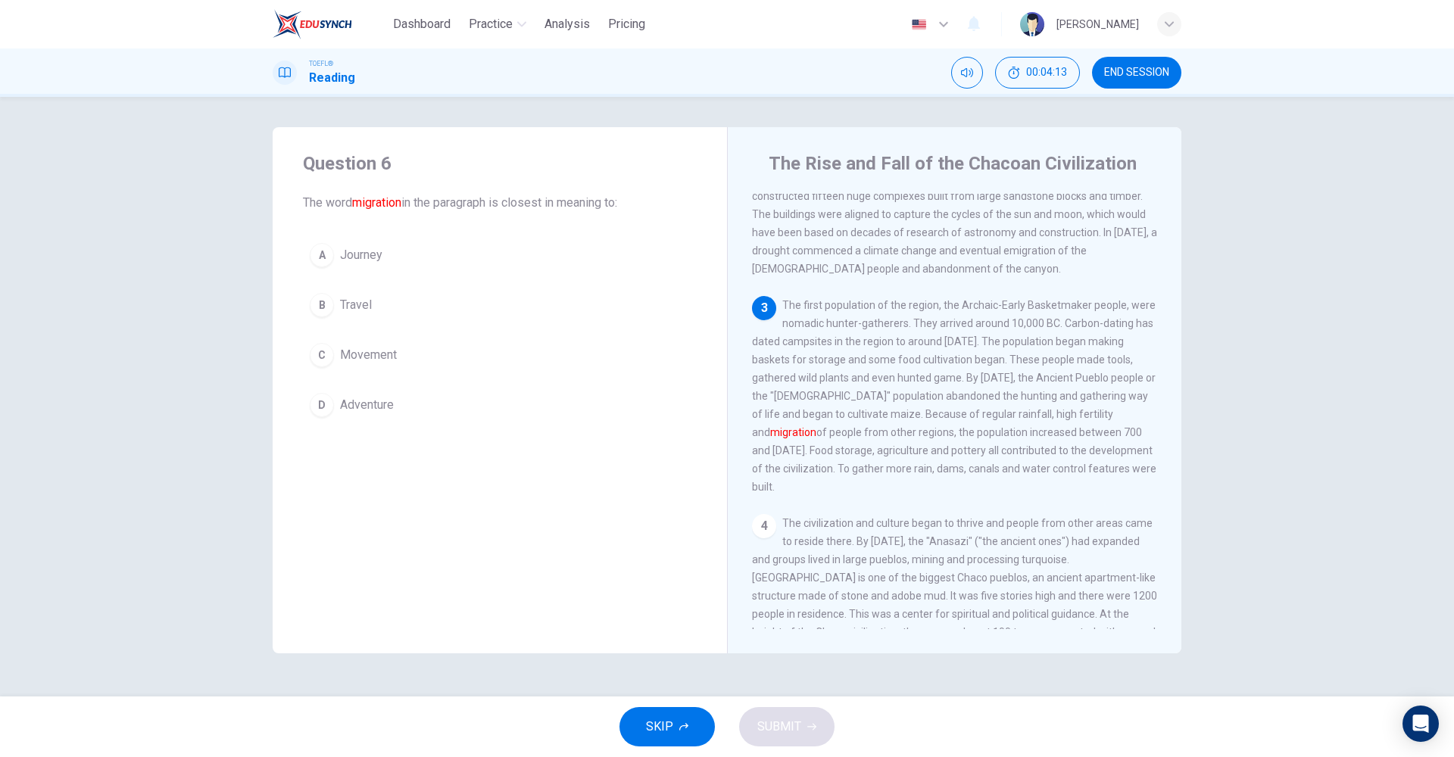
click at [372, 354] on span "Movement" at bounding box center [368, 355] width 57 height 18
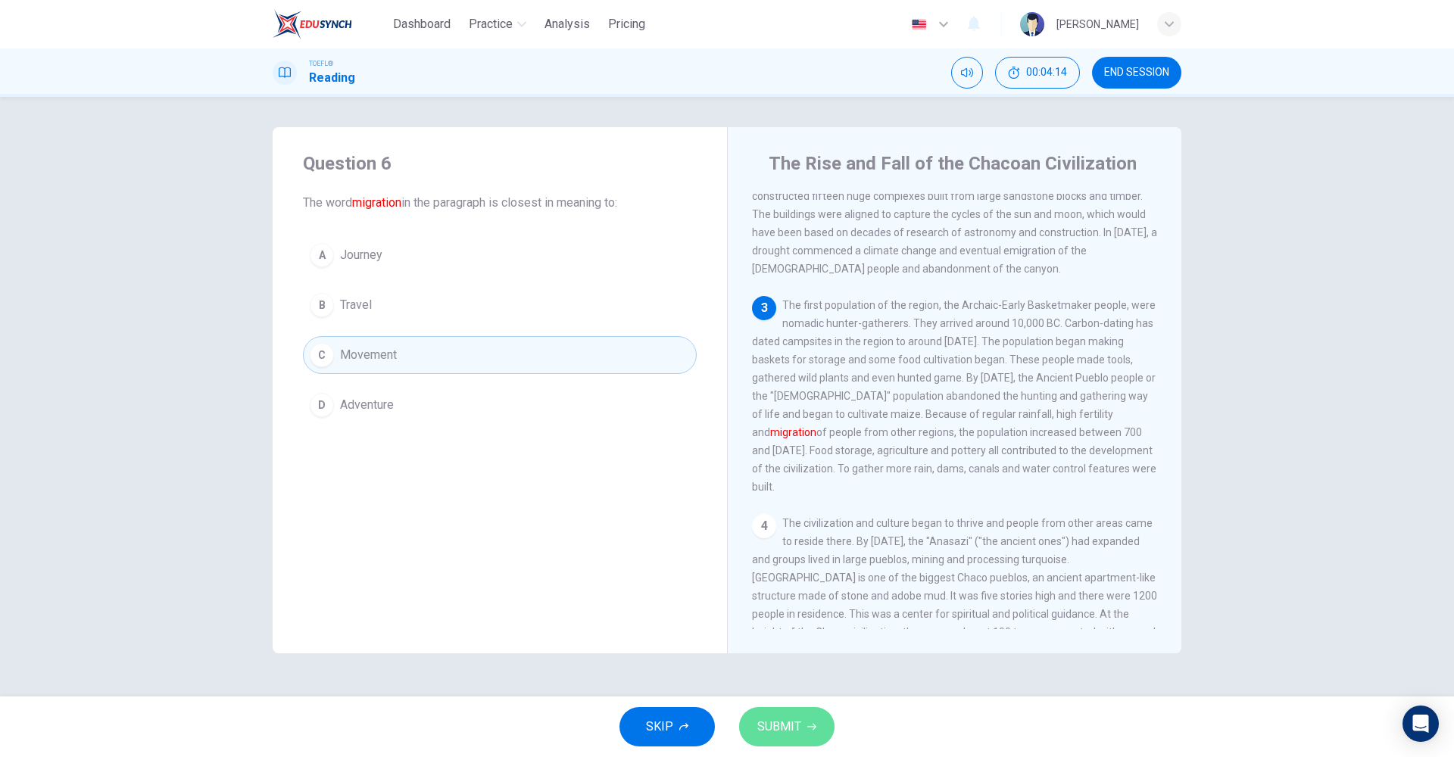
click at [785, 742] on button "SUBMIT" at bounding box center [786, 726] width 95 height 39
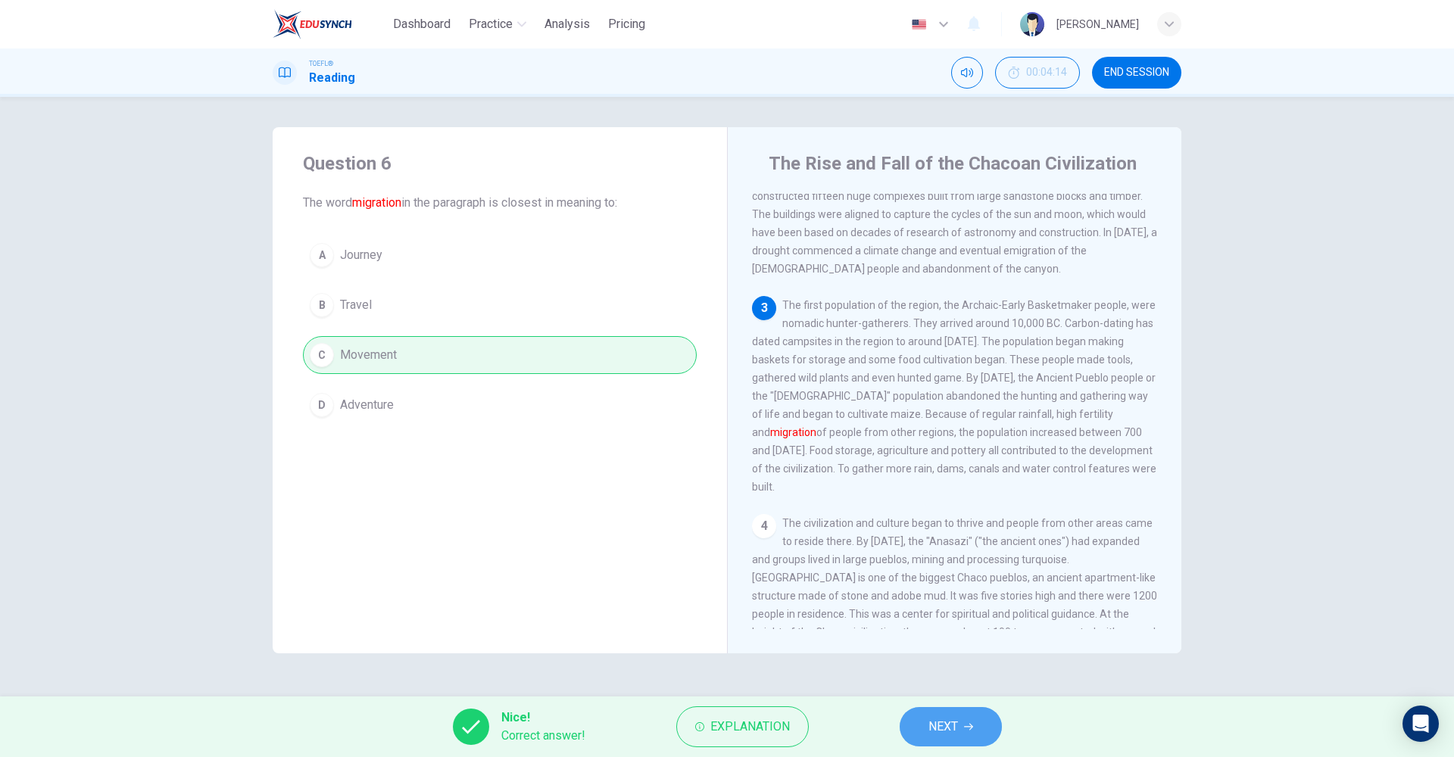
click at [966, 729] on icon "button" at bounding box center [968, 726] width 9 height 9
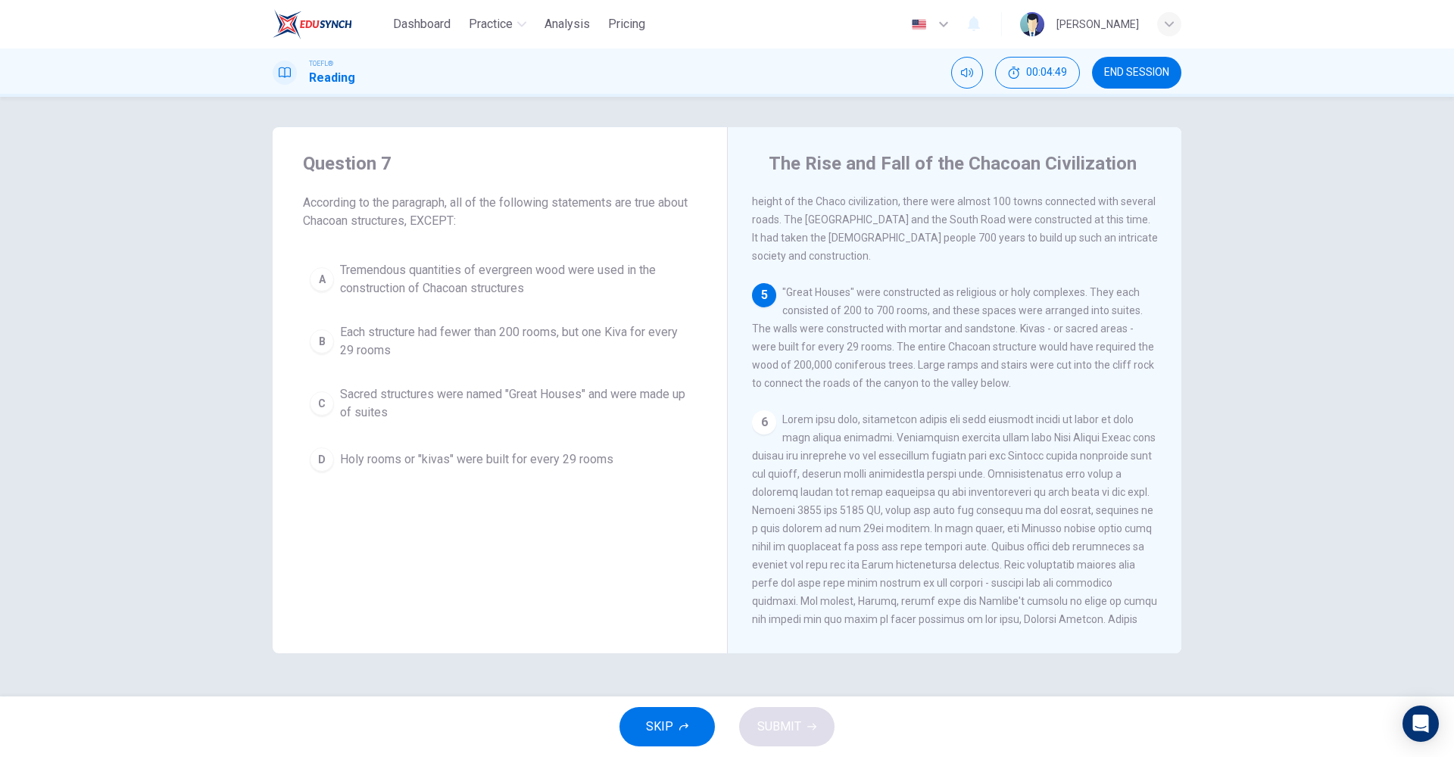
scroll to position [564, 0]
click at [503, 337] on span "Each structure had fewer than 200 rooms, but one Kiva for every 29 rooms" at bounding box center [515, 341] width 350 height 36
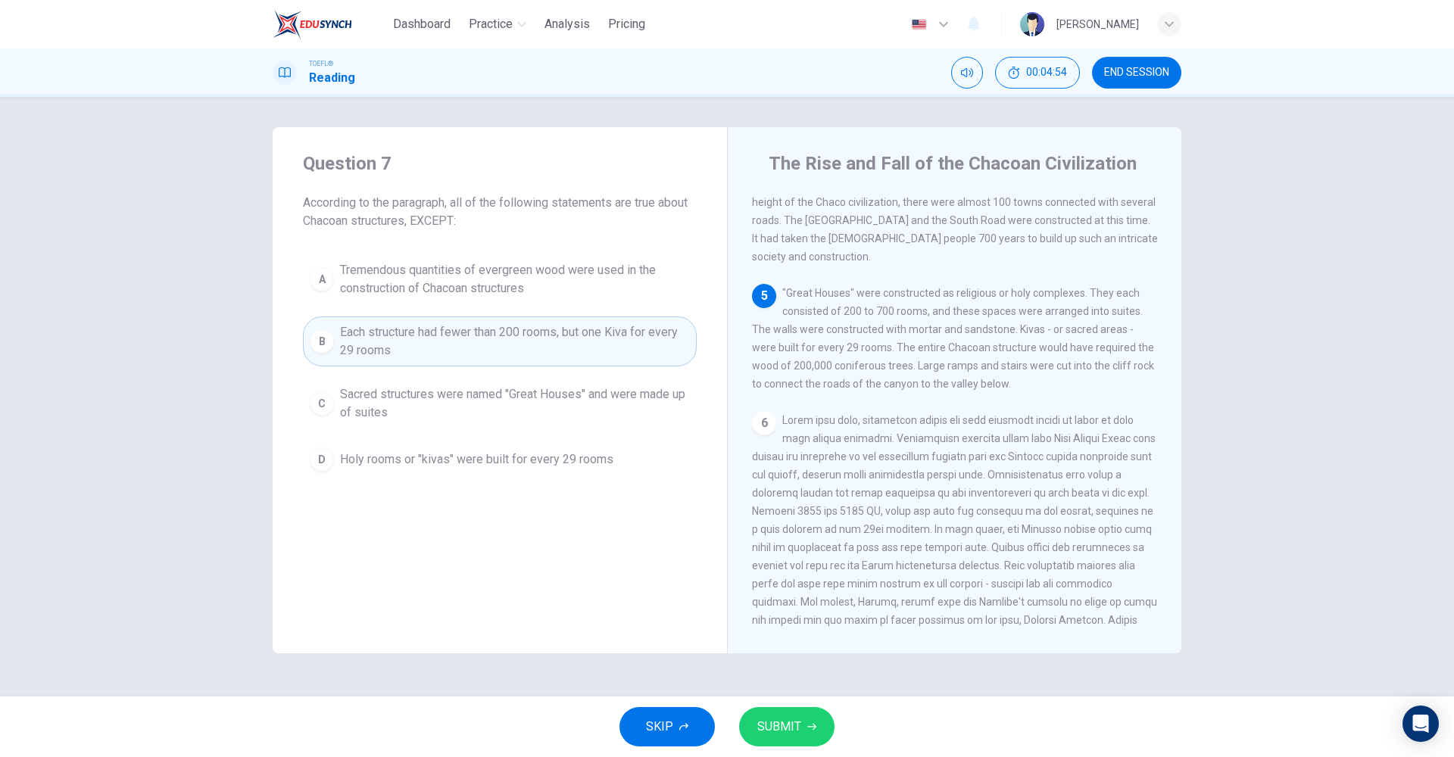
click at [788, 713] on button "SUBMIT" at bounding box center [786, 726] width 95 height 39
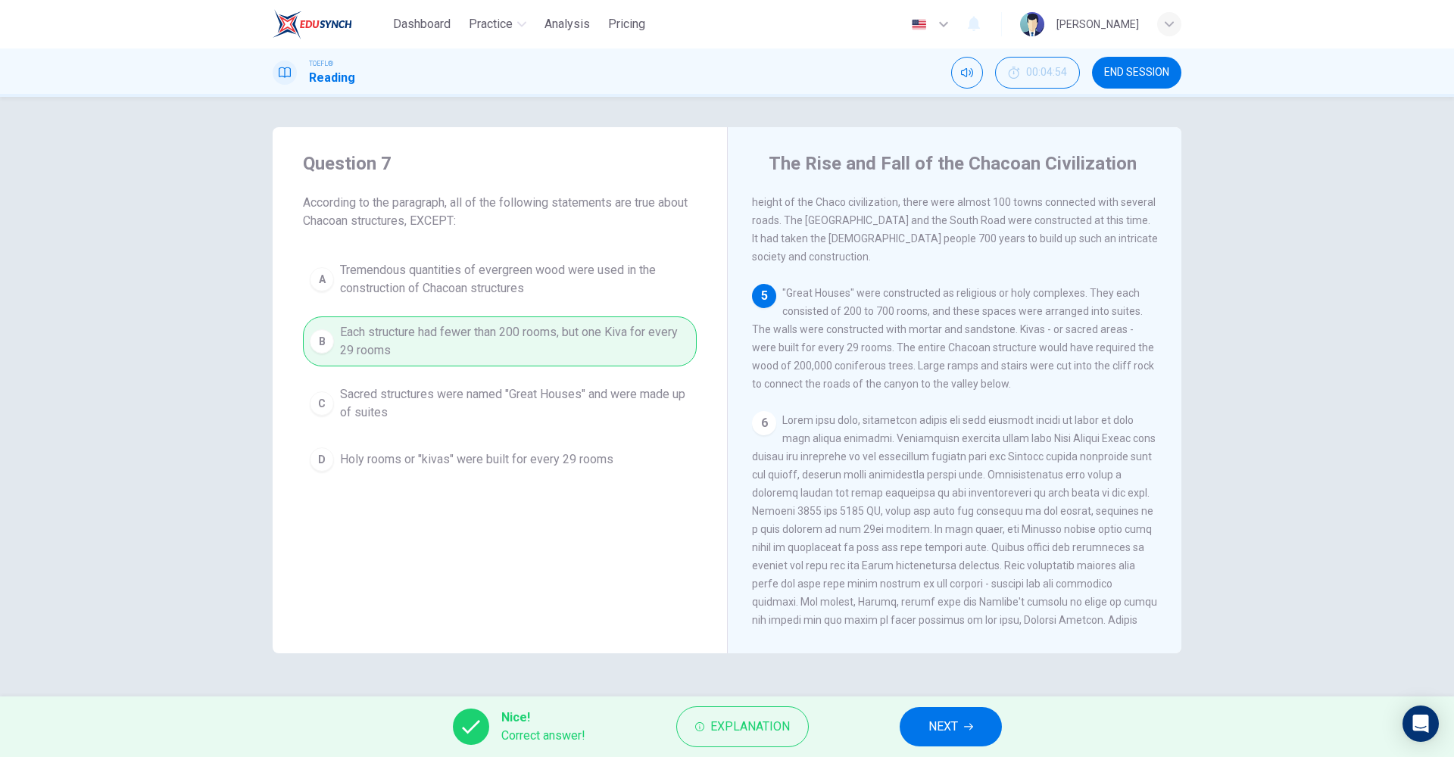
click at [982, 733] on button "NEXT" at bounding box center [951, 726] width 102 height 39
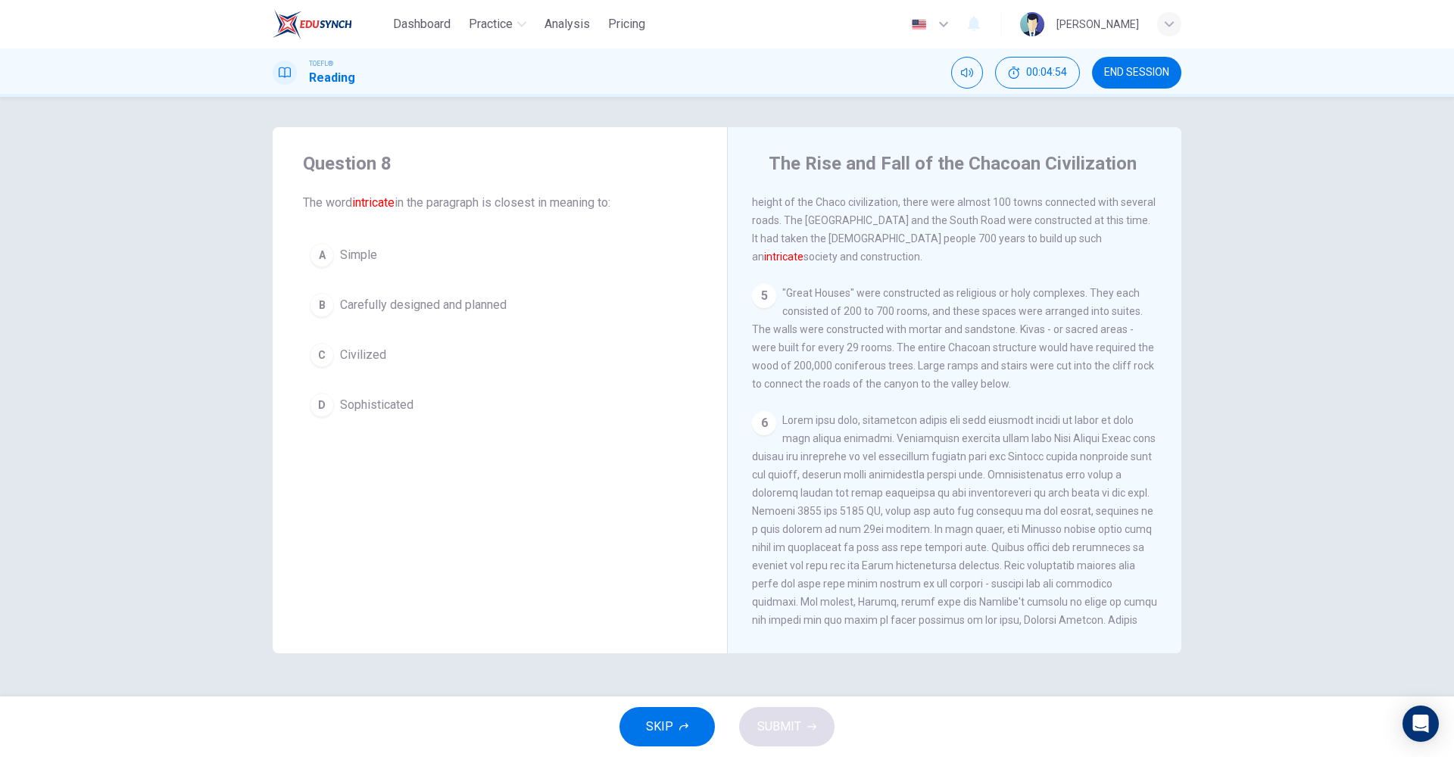
scroll to position [436, 0]
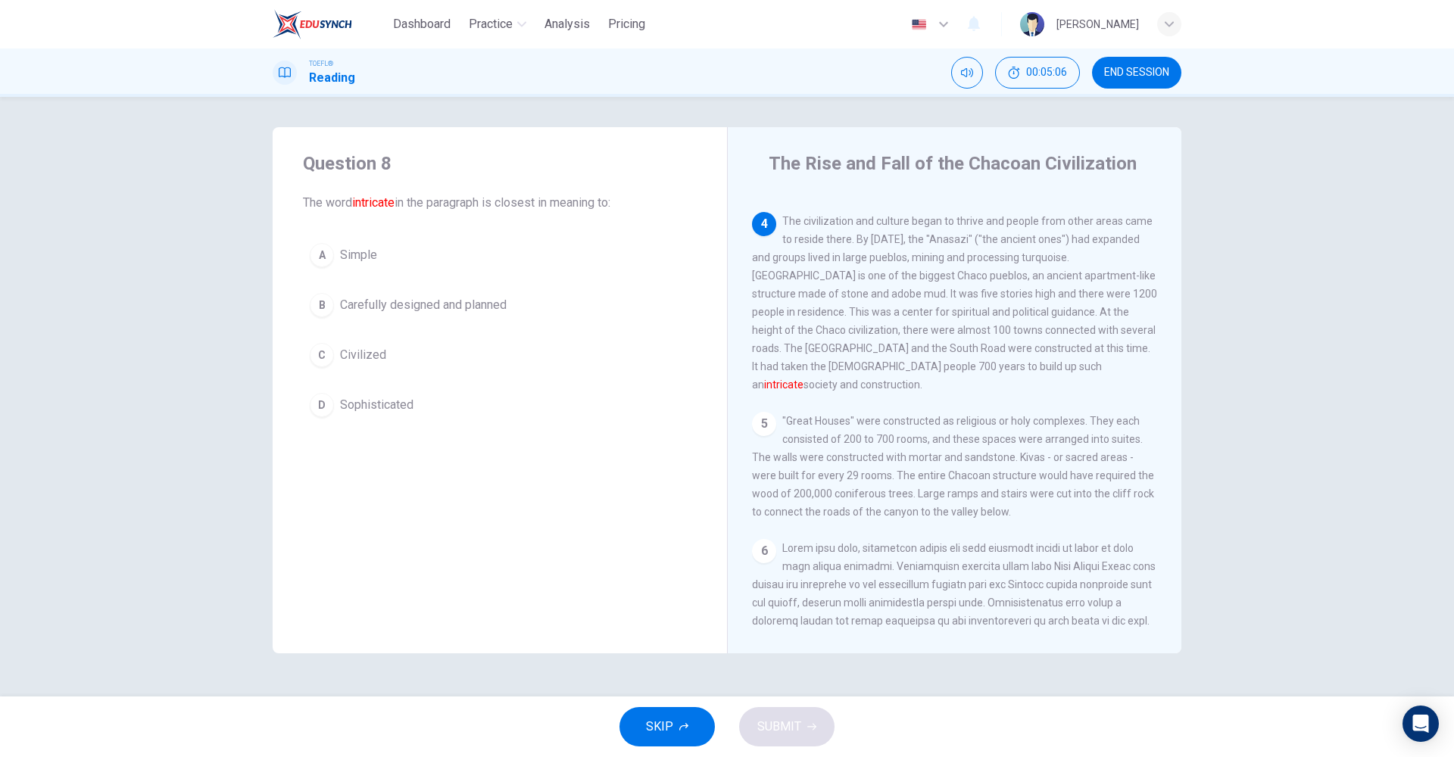
click at [380, 407] on span "Sophisticated" at bounding box center [376, 405] width 73 height 18
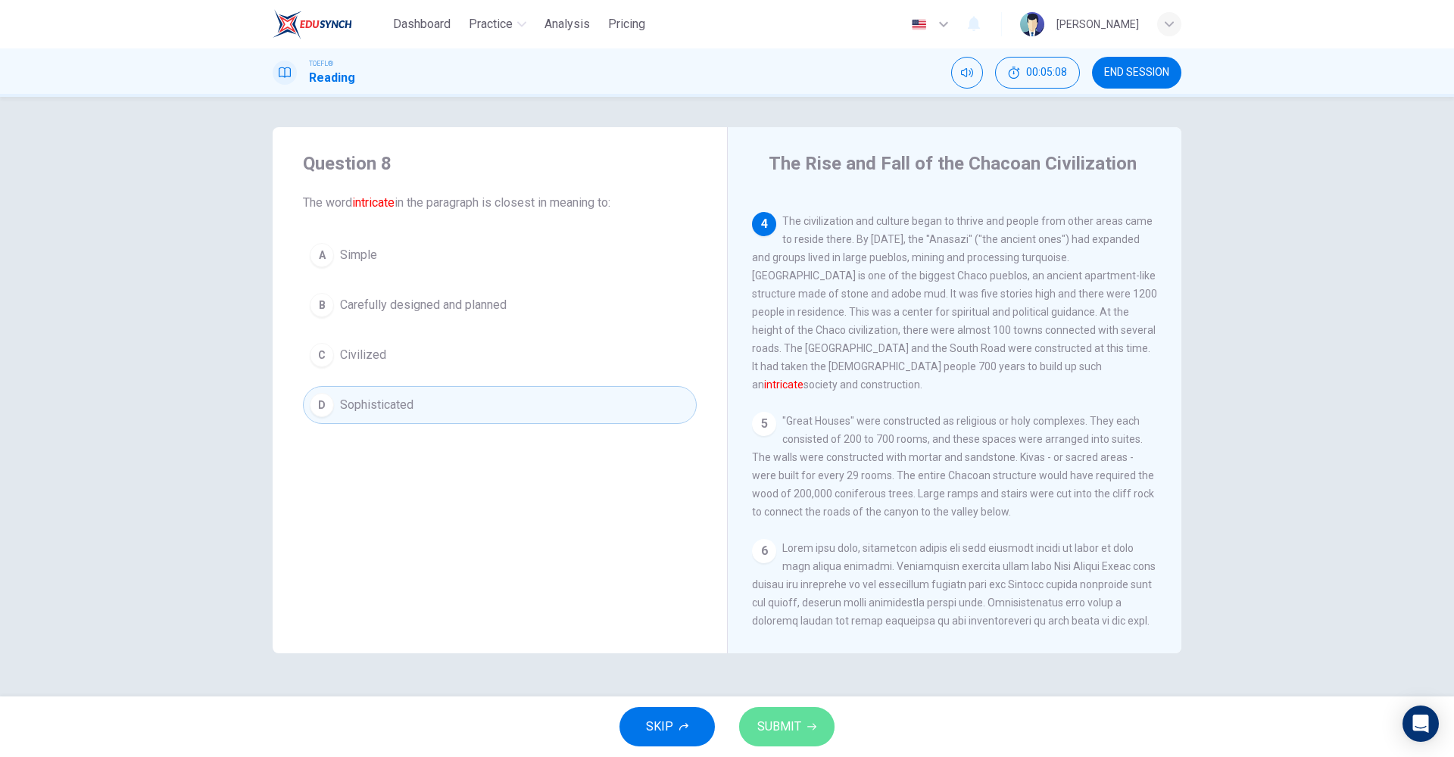
click at [785, 716] on span "SUBMIT" at bounding box center [779, 726] width 44 height 21
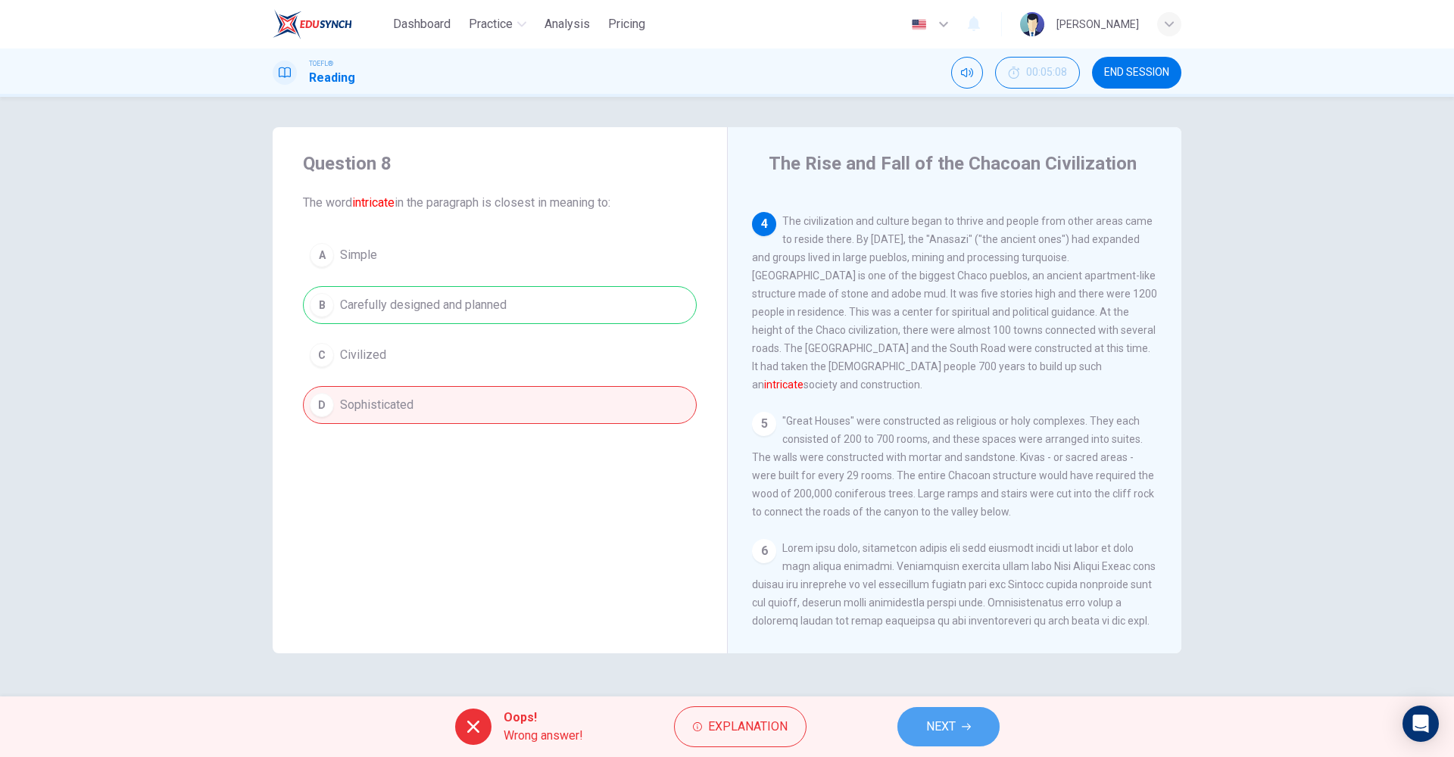
click at [941, 732] on span "NEXT" at bounding box center [941, 726] width 30 height 21
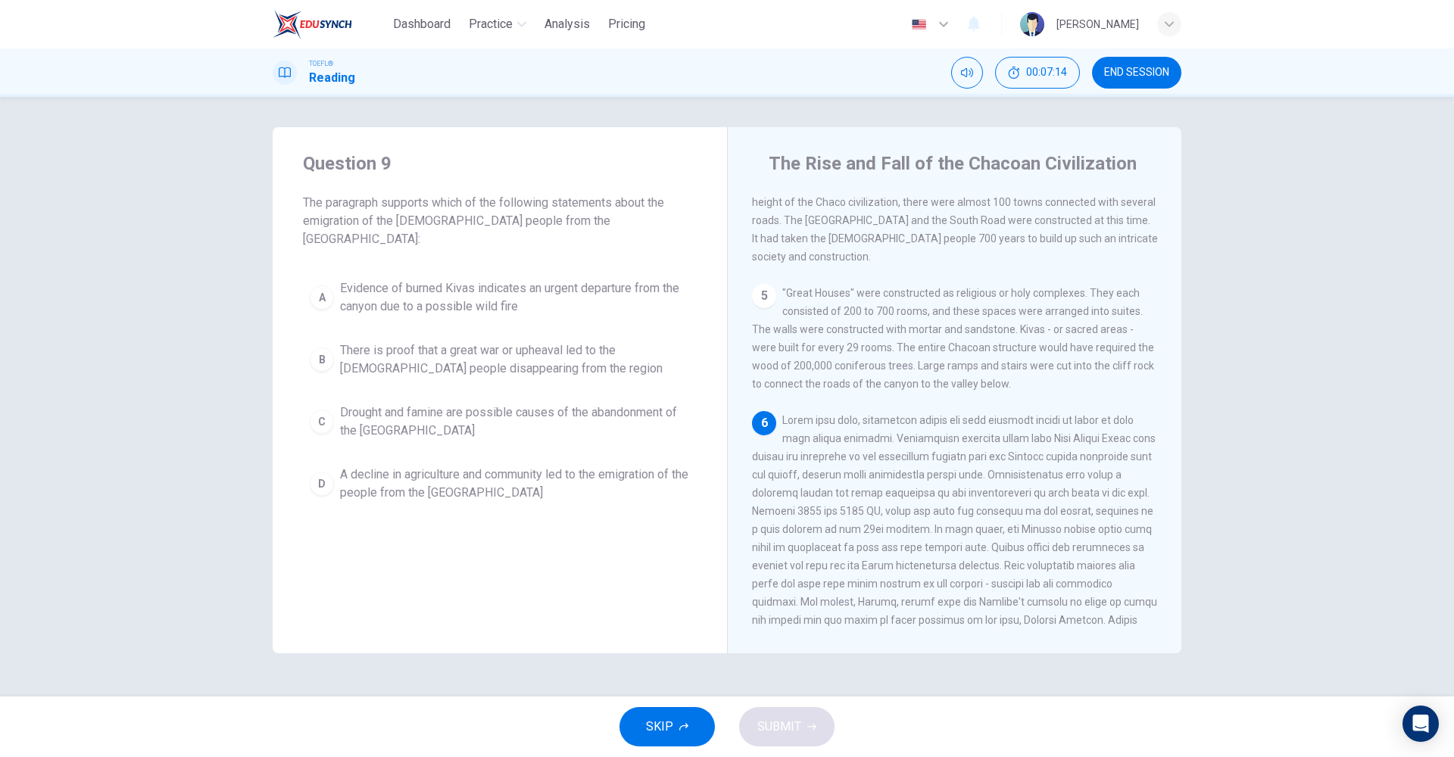
scroll to position [0, 0]
click at [433, 397] on button "C Drought and famine are possible causes of the abandonment of the [GEOGRAPHIC_…" at bounding box center [500, 422] width 394 height 50
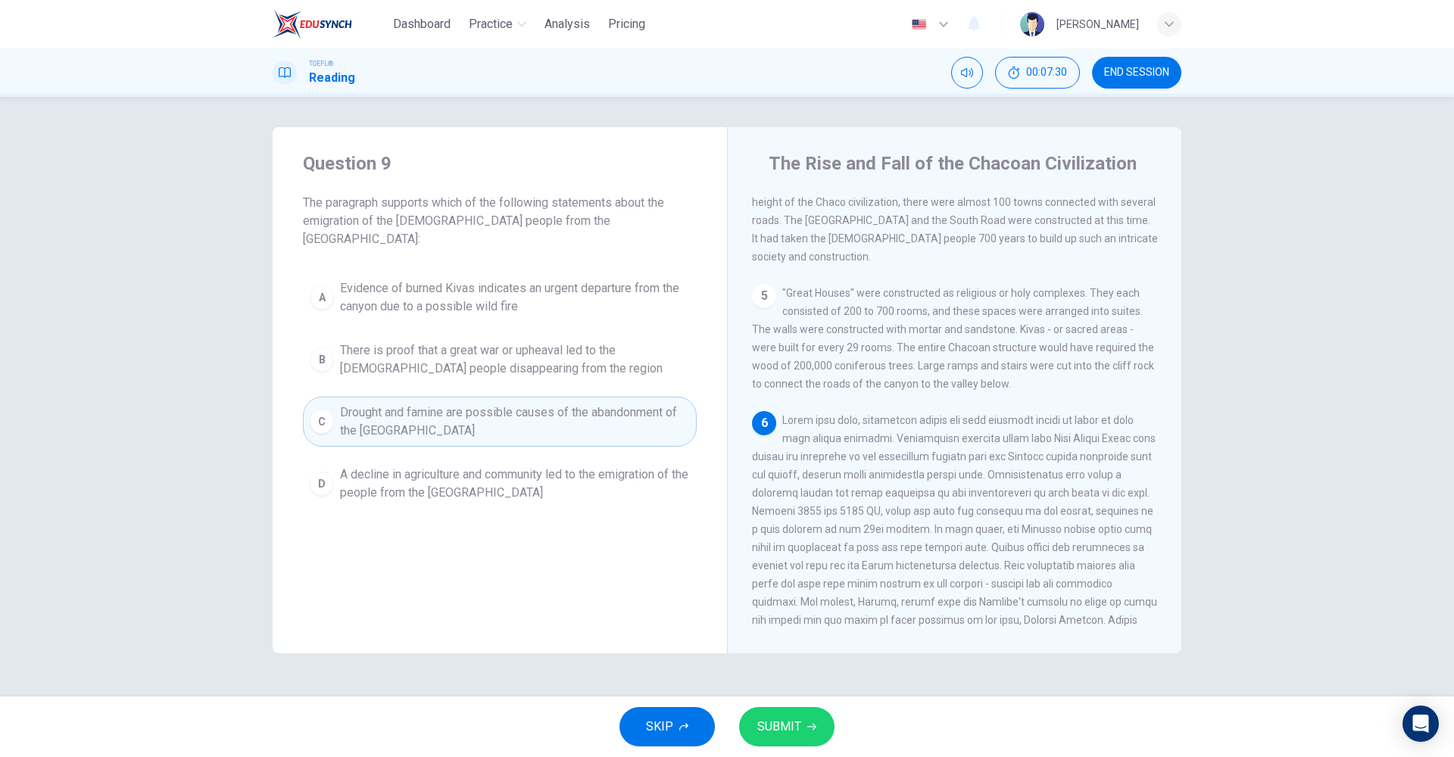
click at [791, 721] on span "SUBMIT" at bounding box center [779, 726] width 44 height 21
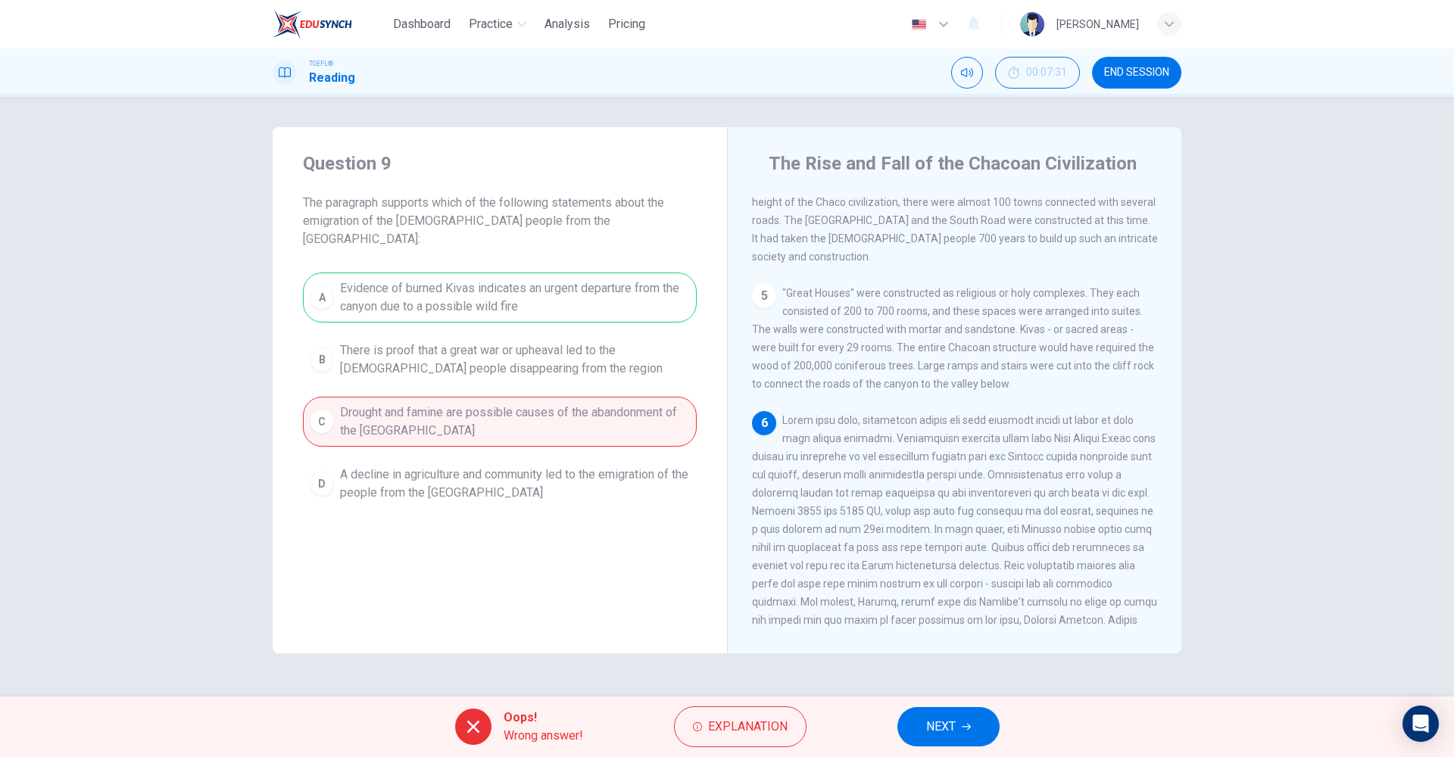
click at [950, 735] on span "NEXT" at bounding box center [941, 726] width 30 height 21
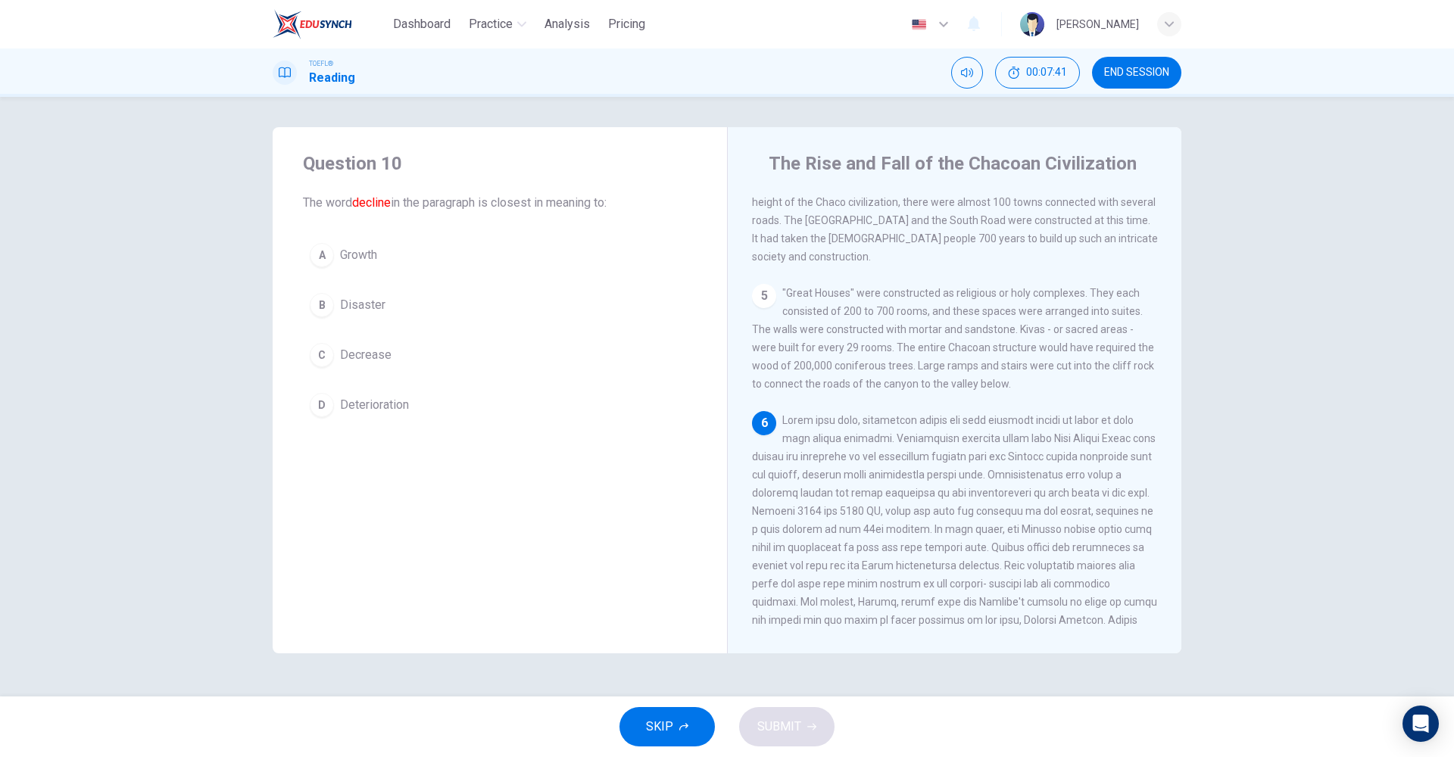
click at [360, 402] on span "Deterioration" at bounding box center [374, 405] width 69 height 18
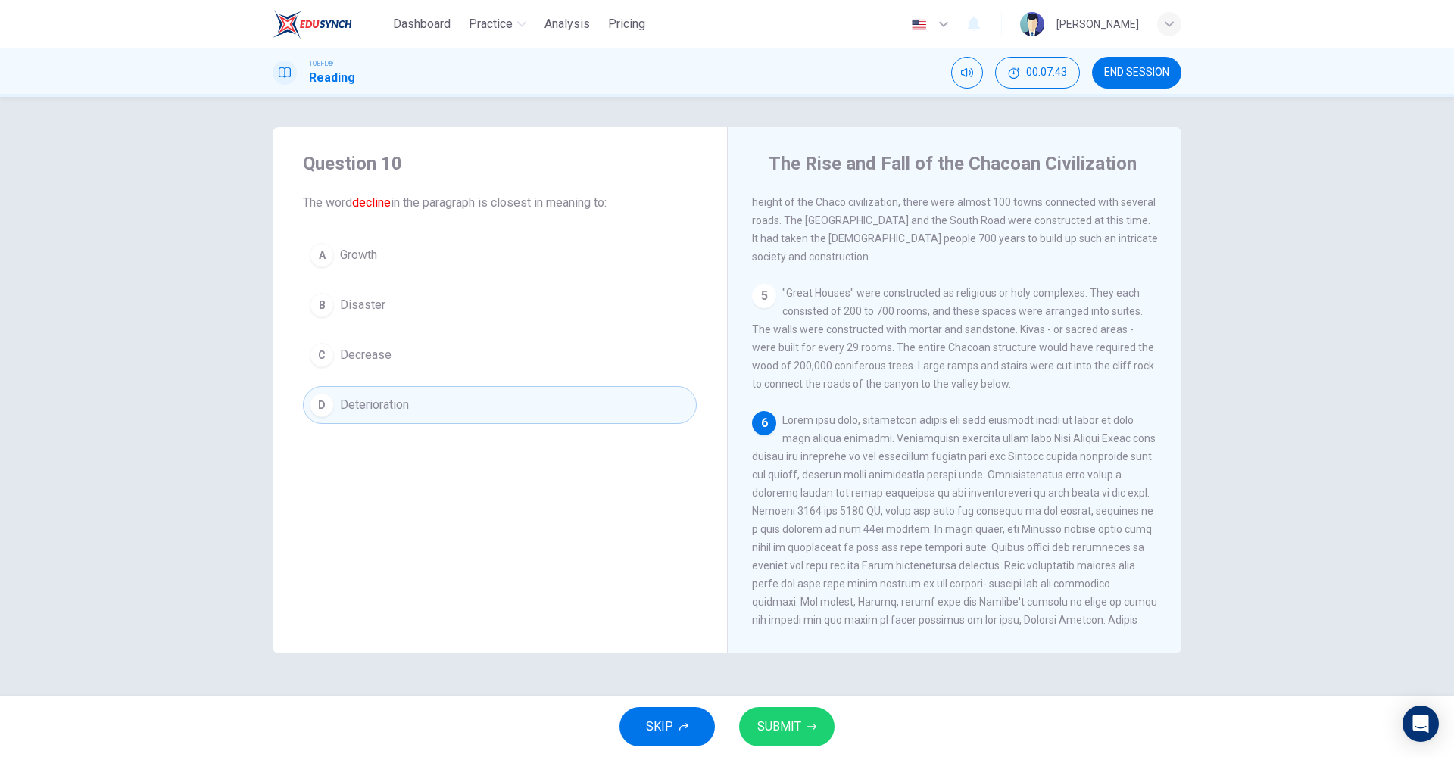
click at [780, 738] on button "SUBMIT" at bounding box center [786, 726] width 95 height 39
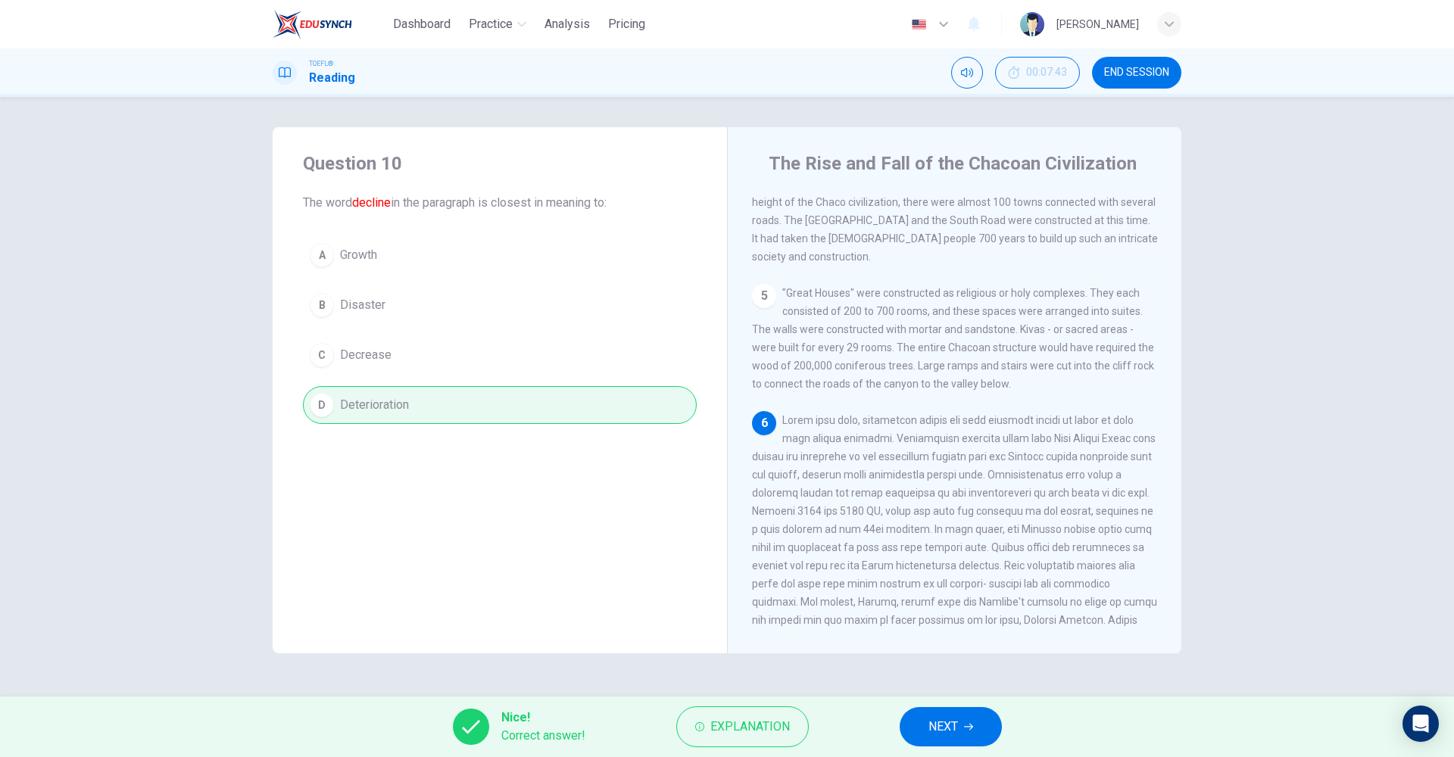
click at [934, 735] on span "NEXT" at bounding box center [943, 726] width 30 height 21
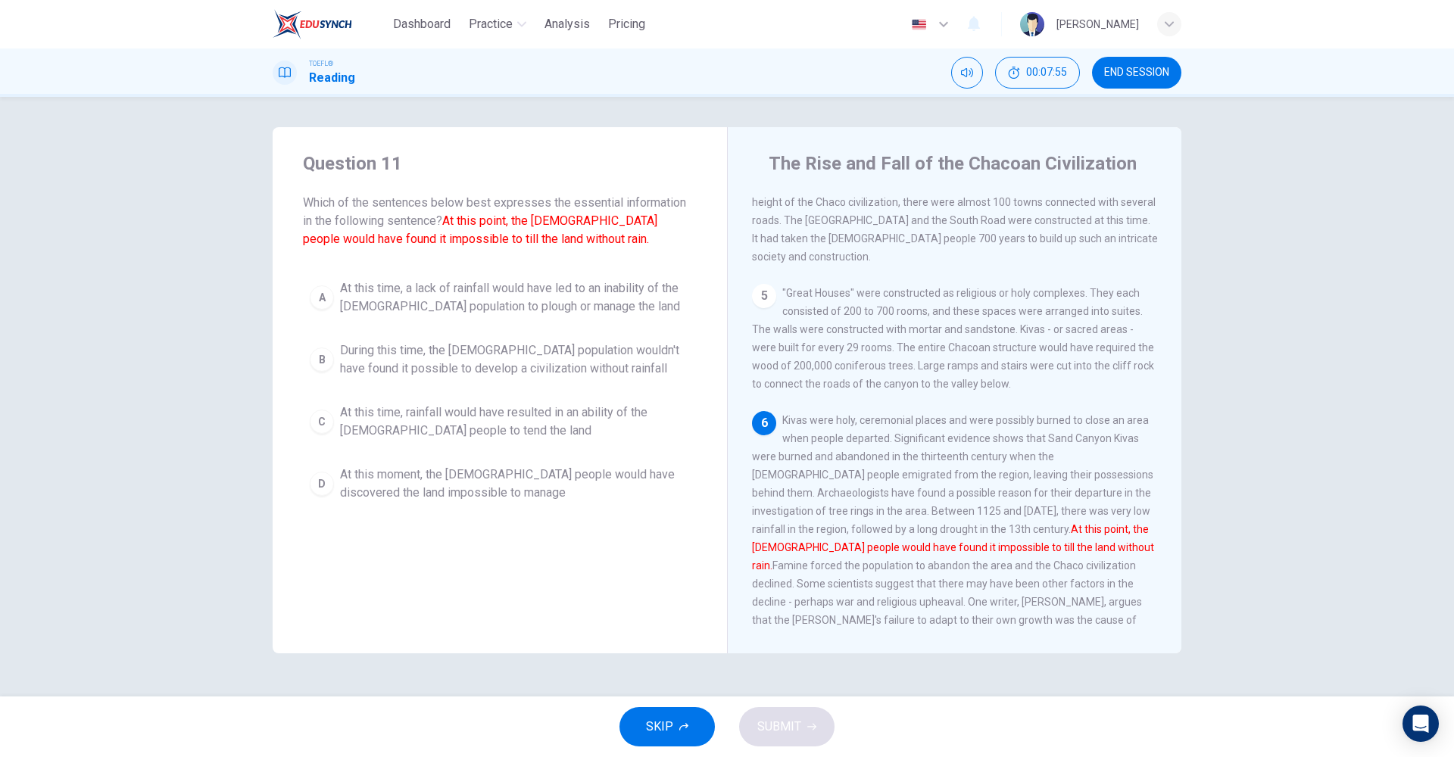
click at [441, 315] on span "At this time, a lack of rainfall would have led to an inability of the [DEMOGRA…" at bounding box center [515, 297] width 350 height 36
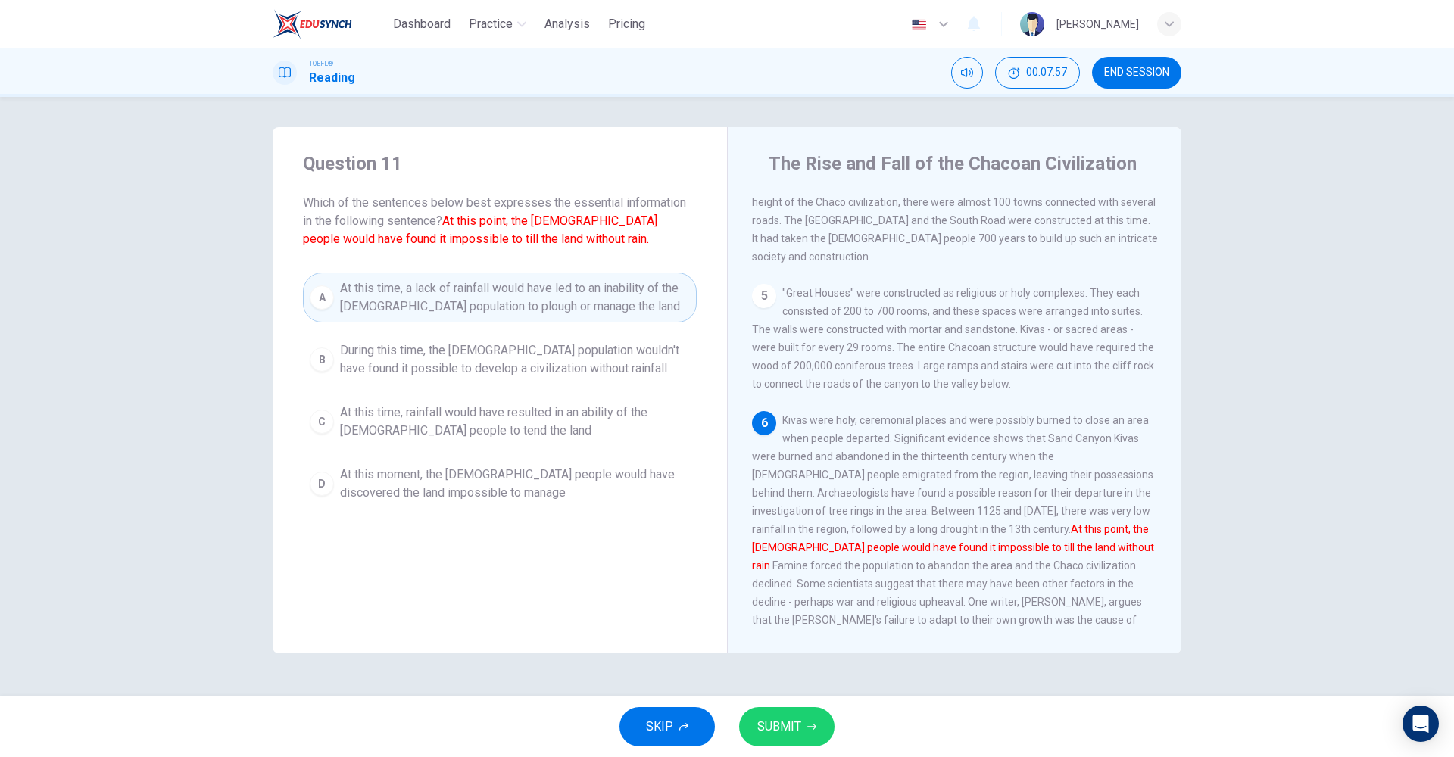
click at [777, 719] on span "SUBMIT" at bounding box center [779, 726] width 44 height 21
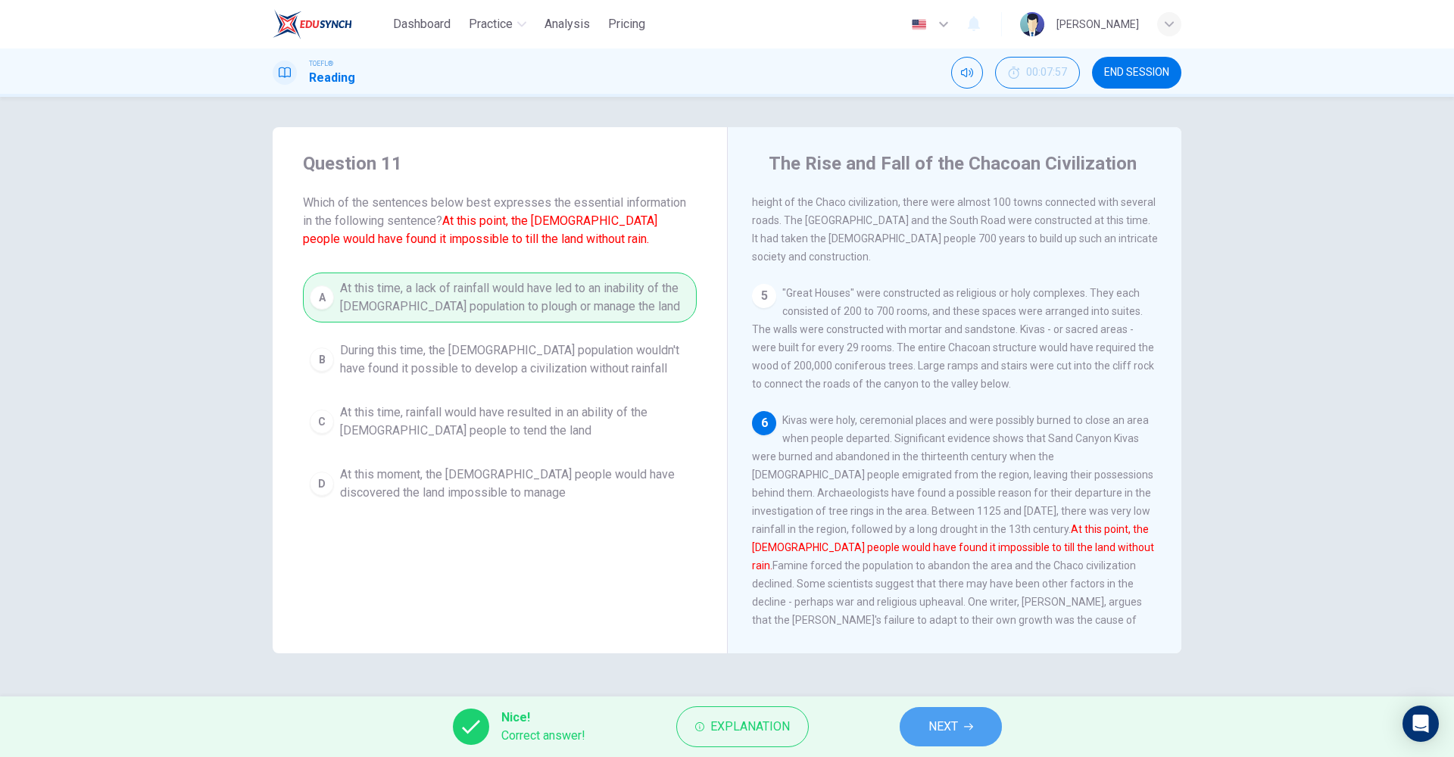
click at [969, 732] on button "NEXT" at bounding box center [951, 726] width 102 height 39
